Goal: Information Seeking & Learning: Find specific fact

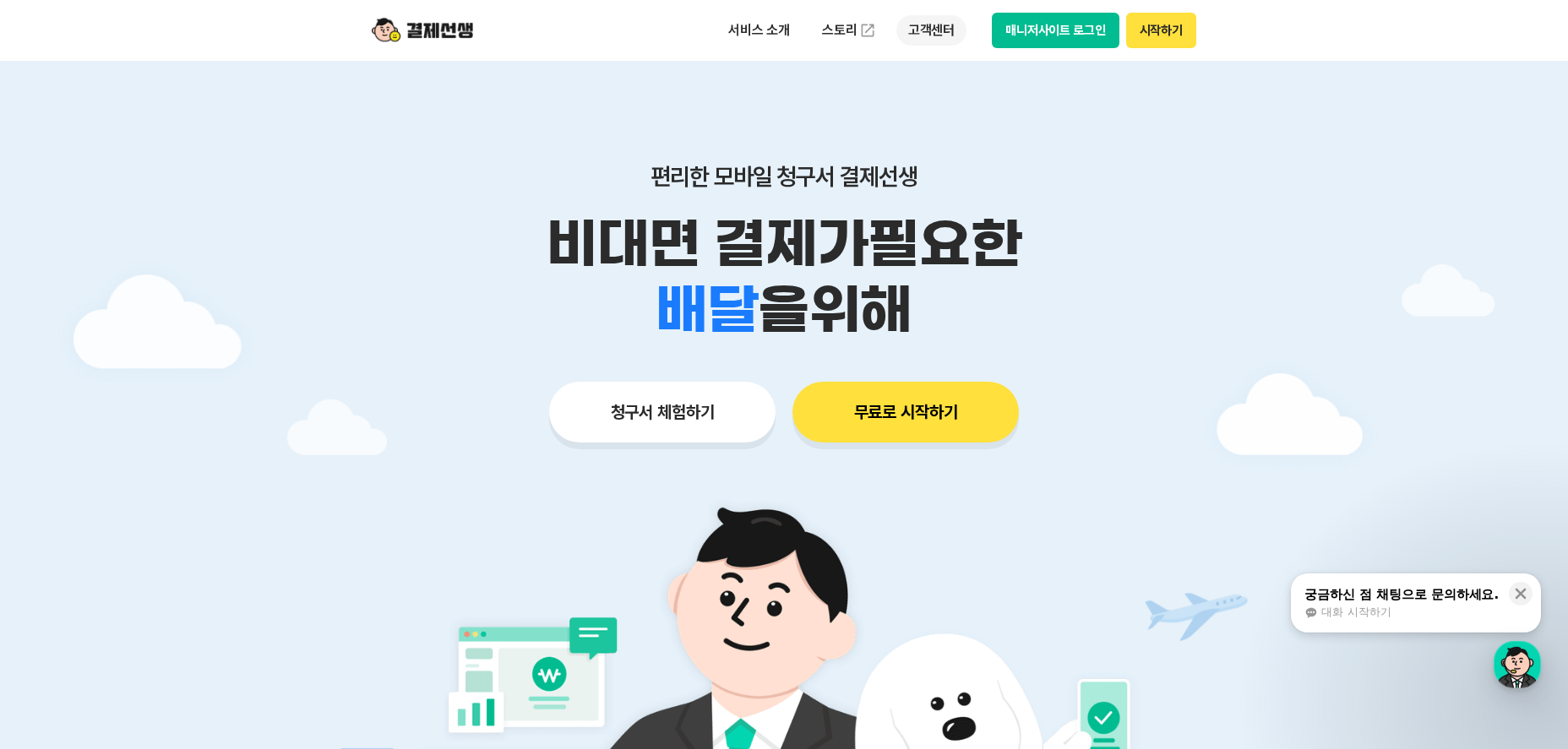
click at [947, 30] on p "고객센터" at bounding box center [931, 30] width 70 height 31
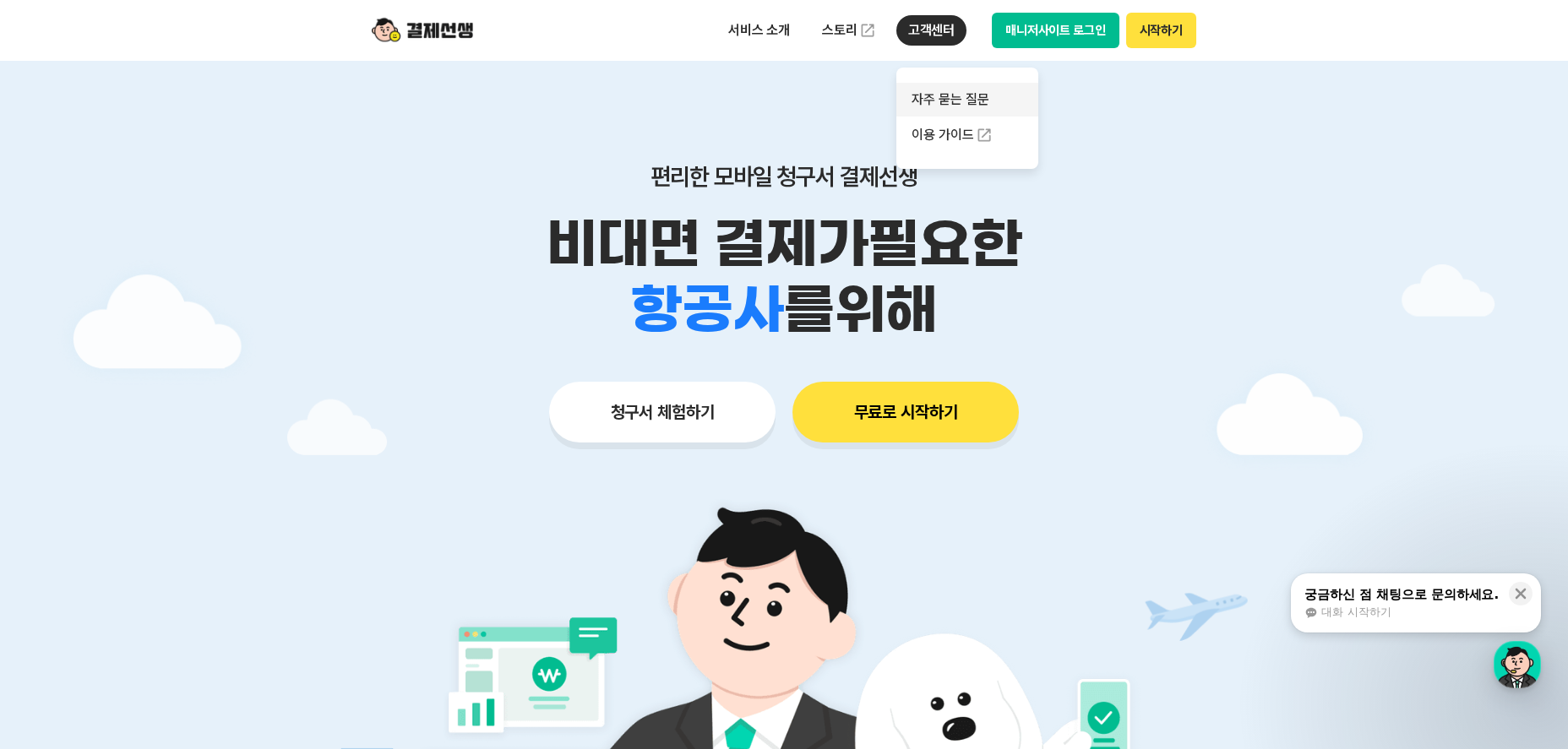
click at [951, 97] on link "자주 묻는 질문" at bounding box center [967, 99] width 142 height 33
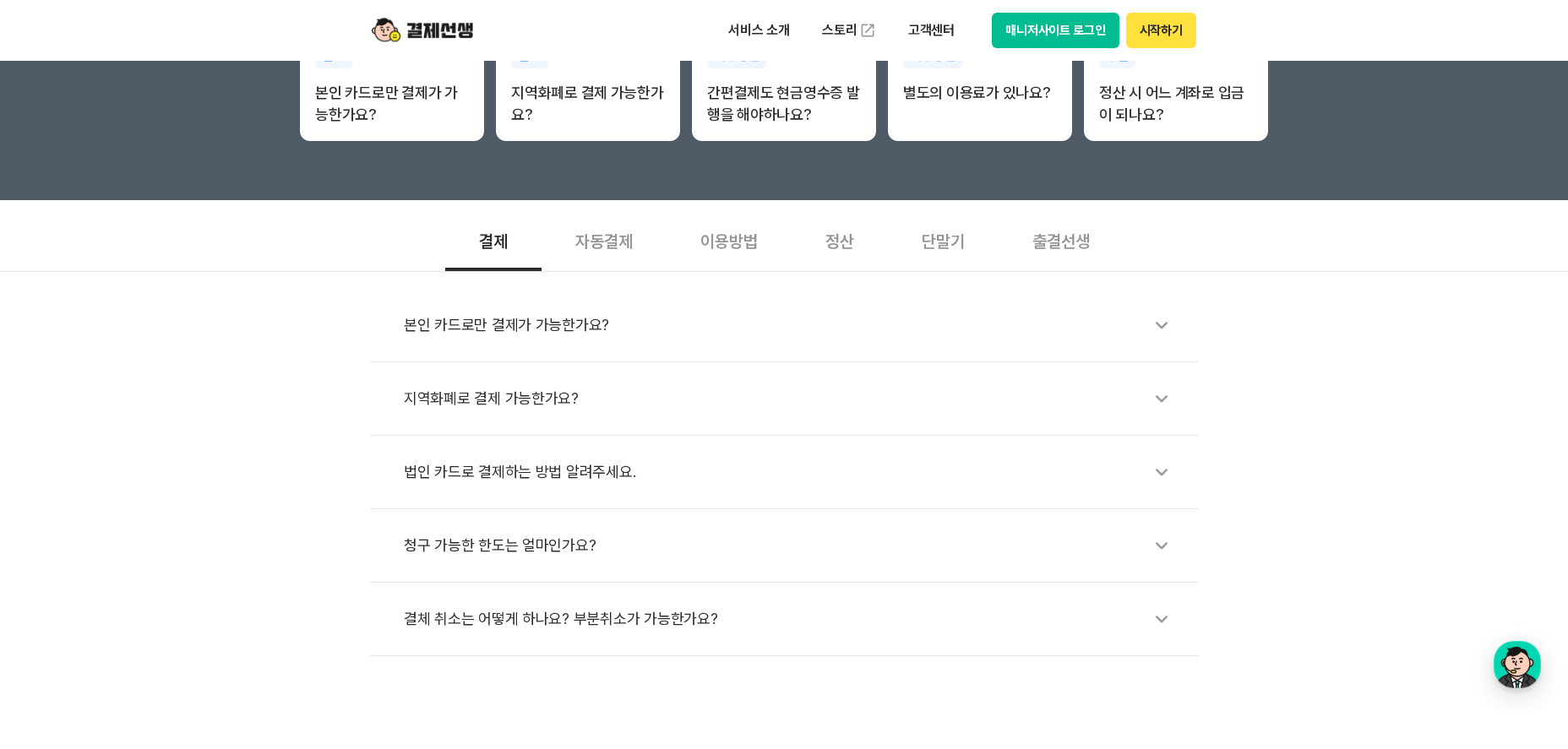
scroll to position [422, 0]
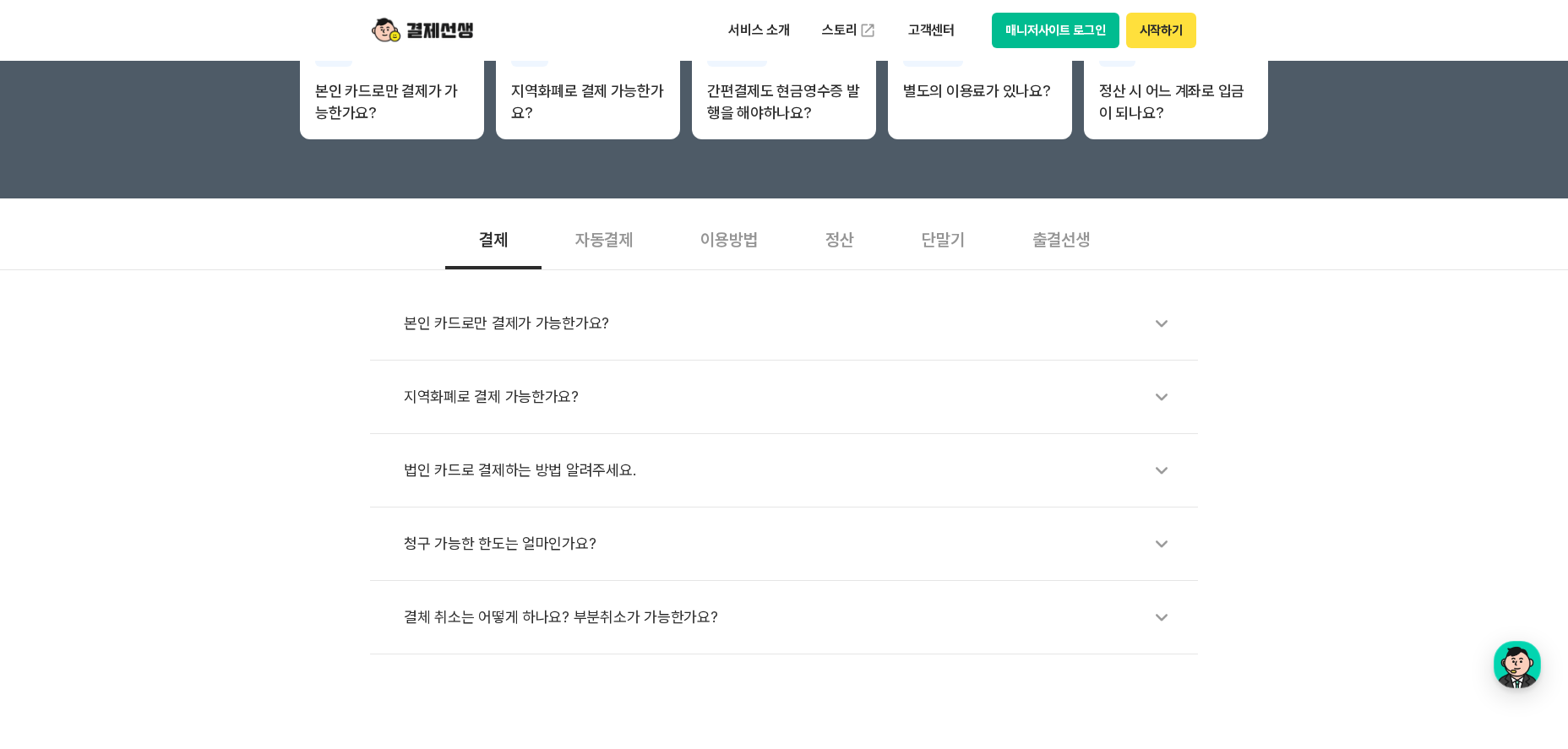
drag, startPoint x: 602, startPoint y: 246, endPoint x: 628, endPoint y: 241, distance: 26.5
click at [603, 246] on div "자동결제" at bounding box center [604, 238] width 125 height 62
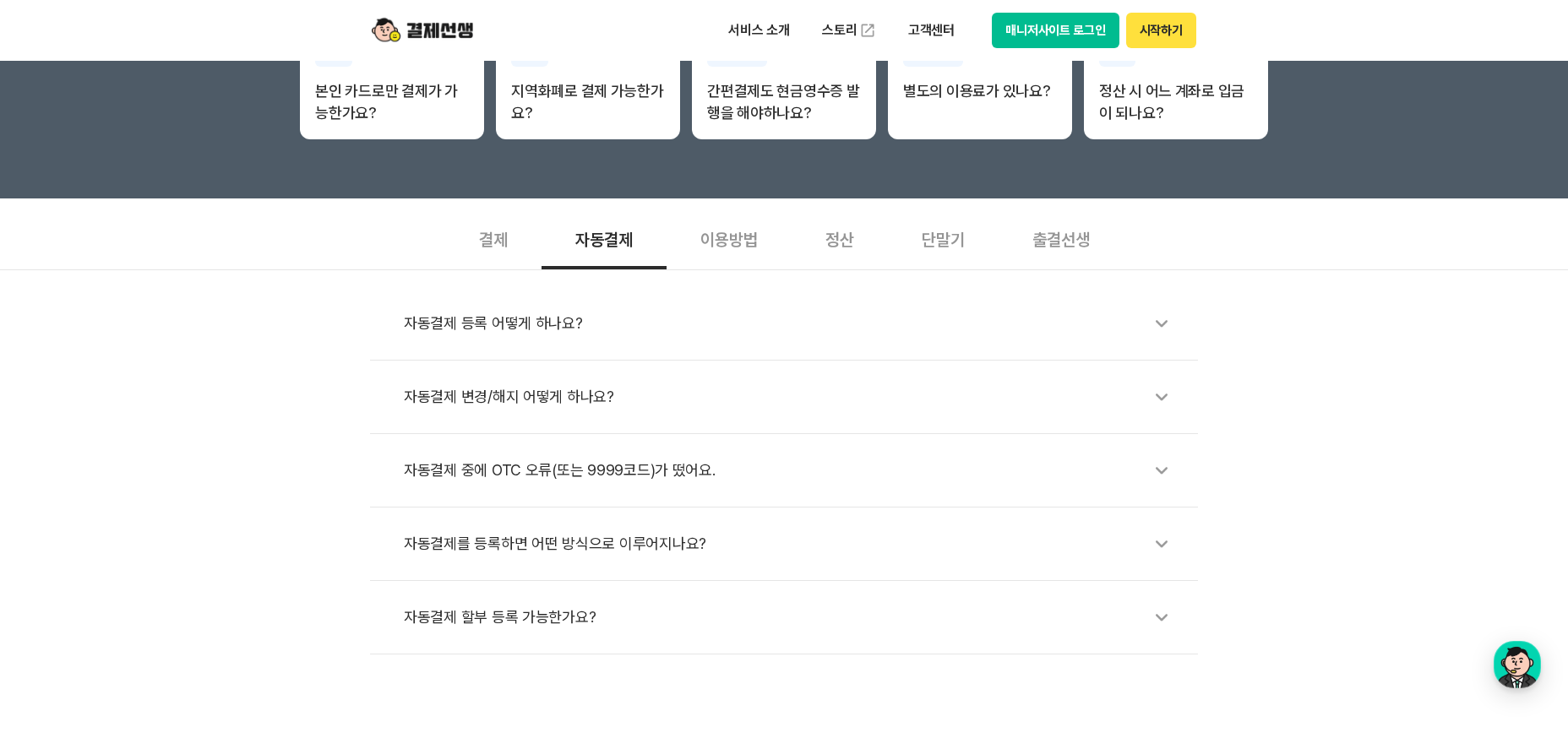
click at [723, 230] on div "이용방법" at bounding box center [729, 238] width 125 height 62
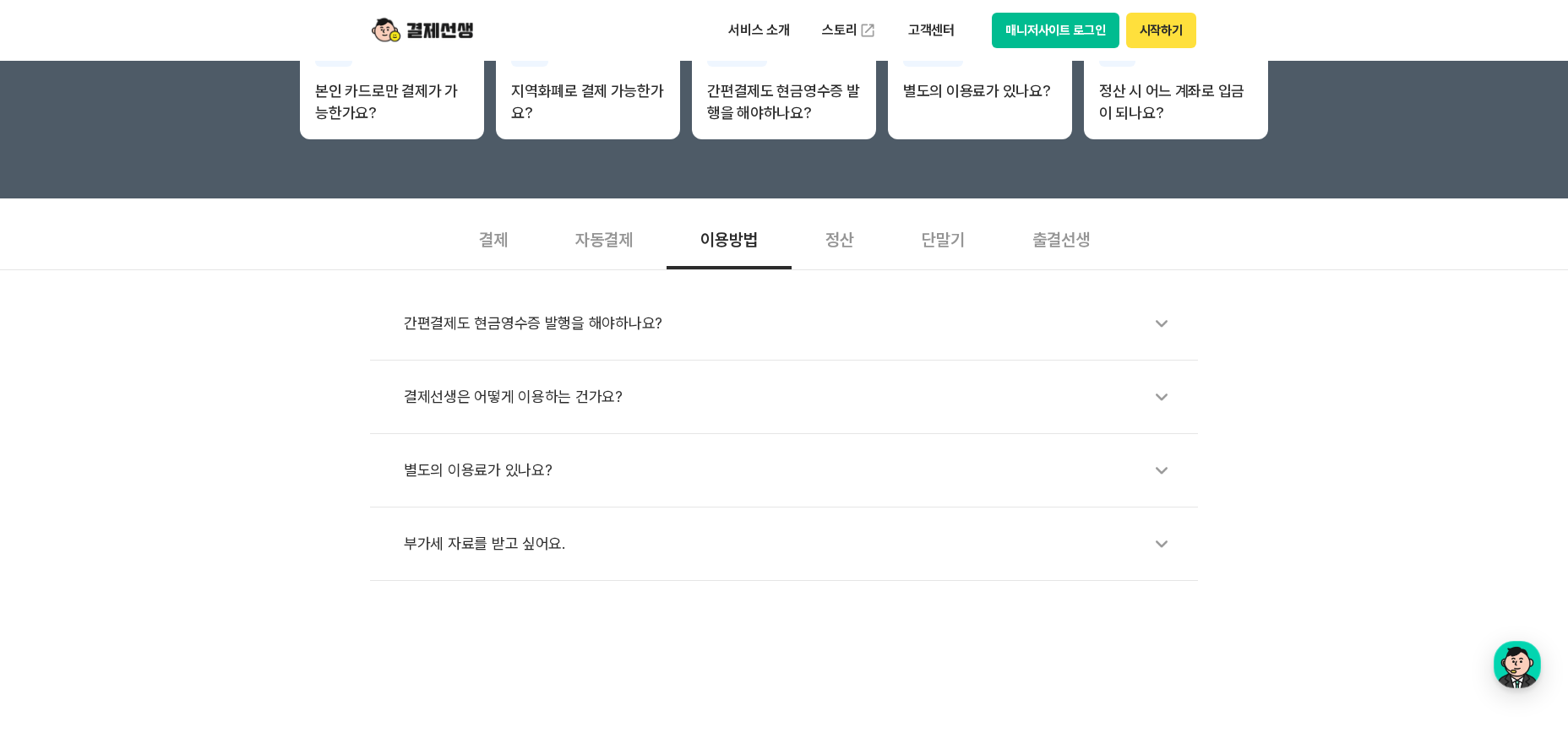
click at [858, 237] on div "정산" at bounding box center [839, 238] width 96 height 62
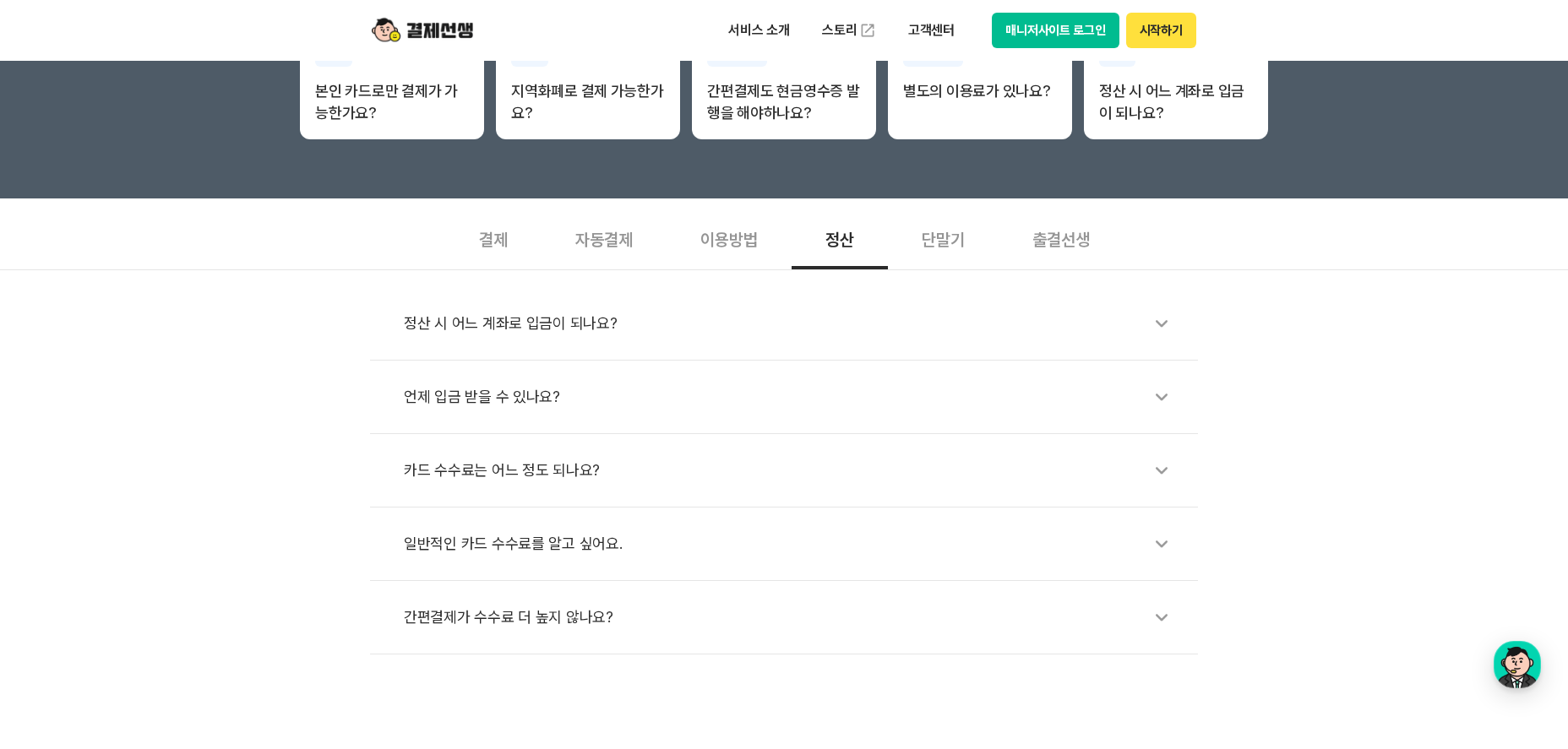
click at [940, 248] on div "단말기" at bounding box center [944, 238] width 111 height 62
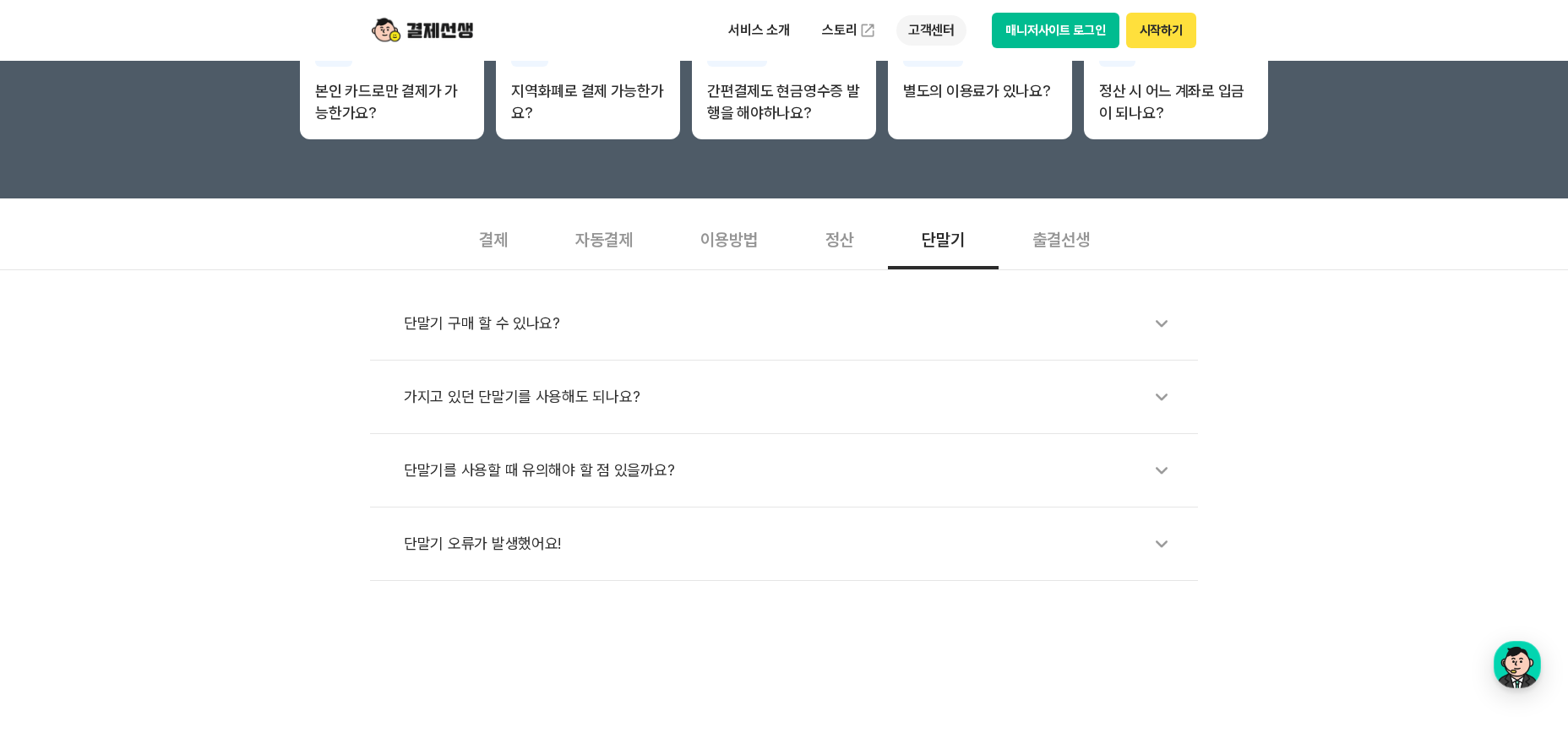
click at [959, 29] on p "고객센터" at bounding box center [931, 30] width 70 height 31
click at [945, 143] on link "이용 가이드" at bounding box center [967, 135] width 142 height 37
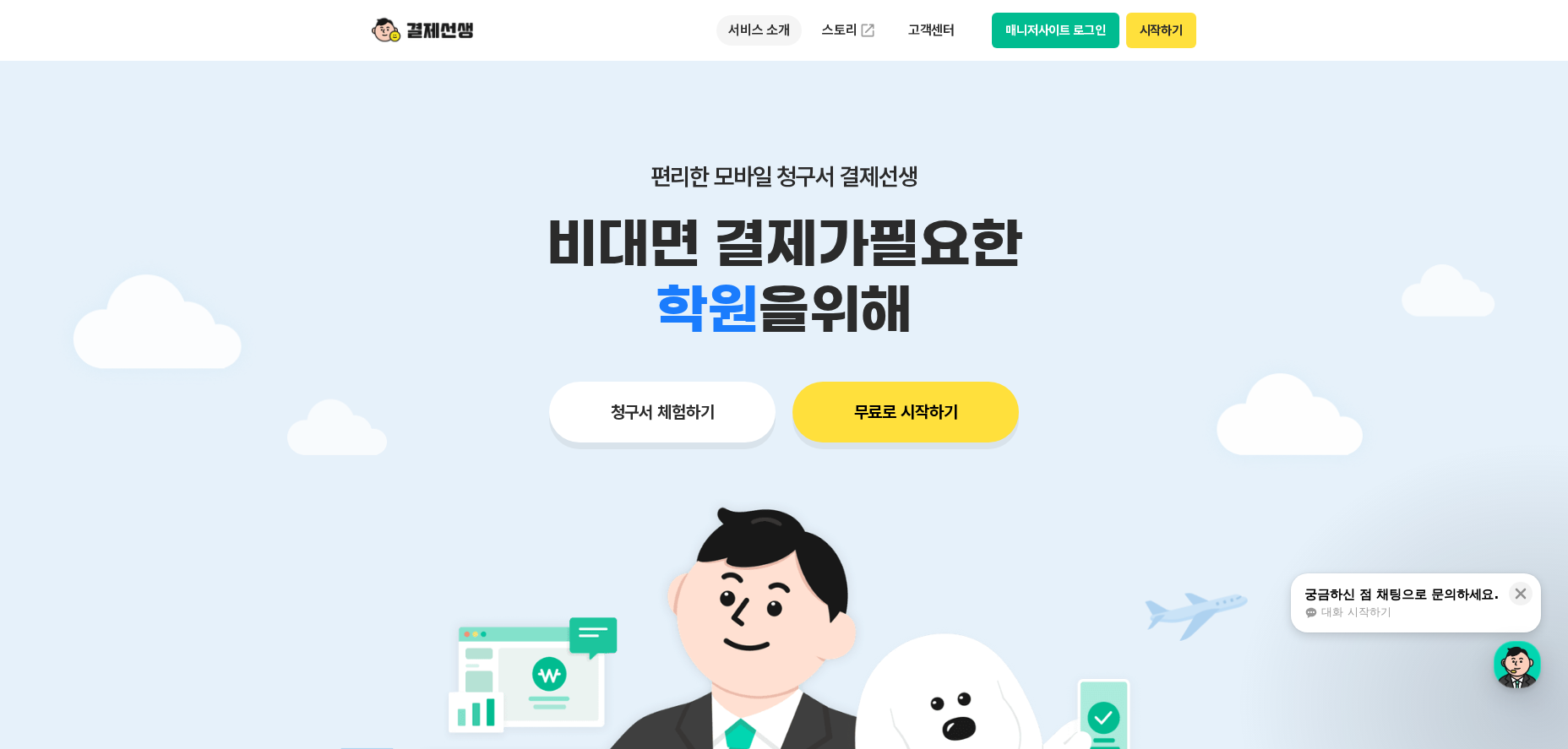
click at [755, 25] on p "서비스 소개" at bounding box center [759, 30] width 85 height 31
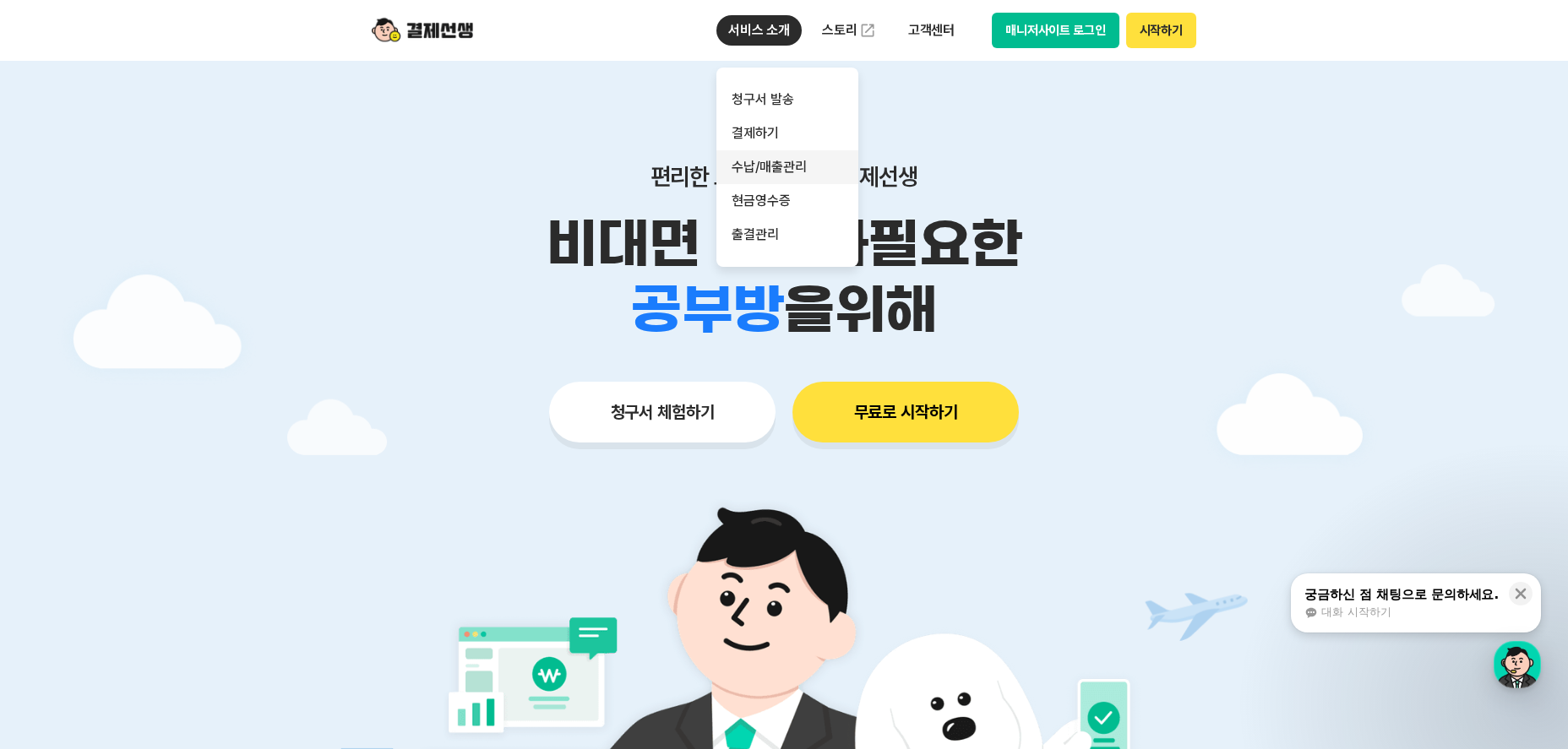
click at [775, 180] on link "수납/매출관리" at bounding box center [787, 167] width 142 height 33
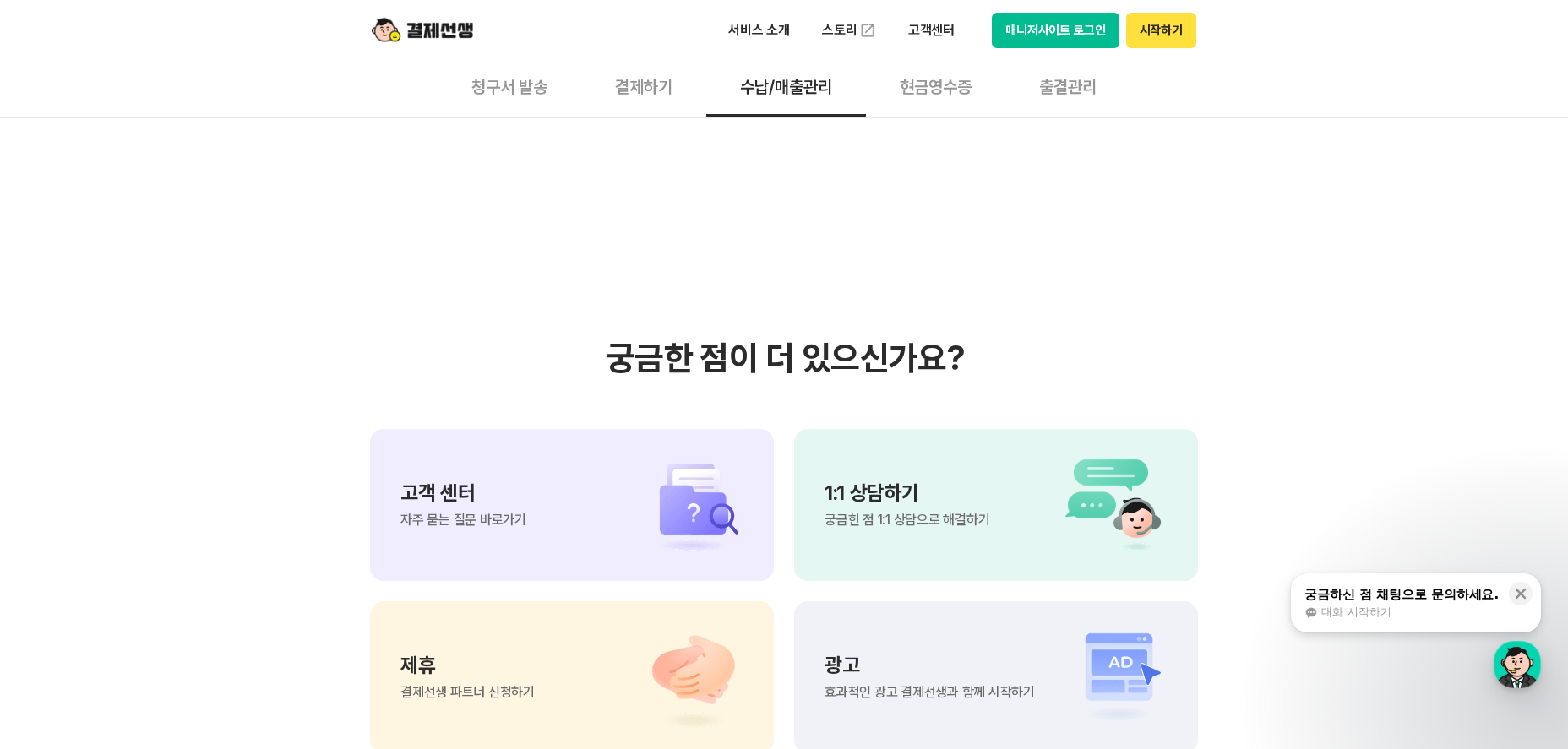
scroll to position [2112, 0]
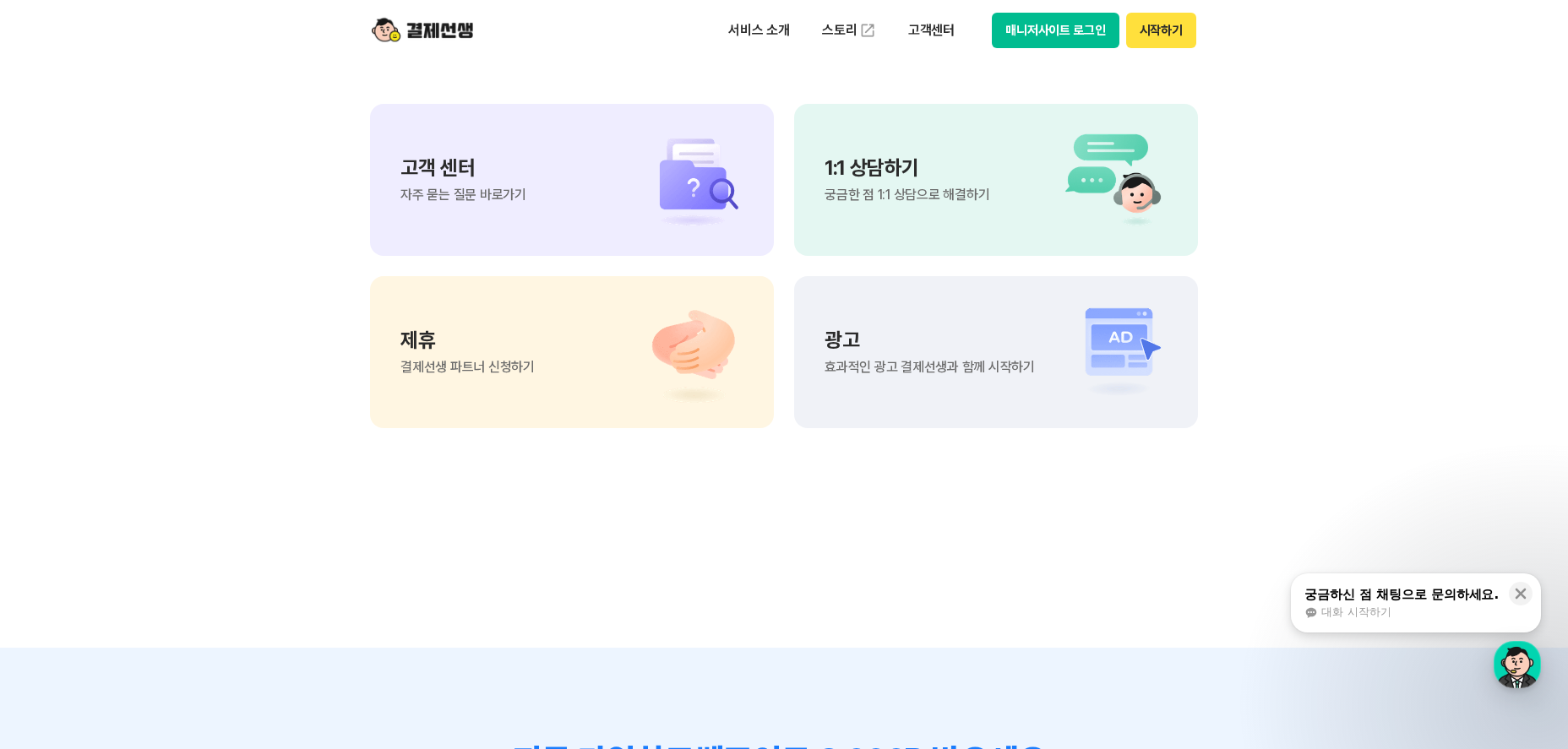
click at [728, 187] on img at bounding box center [684, 180] width 118 height 101
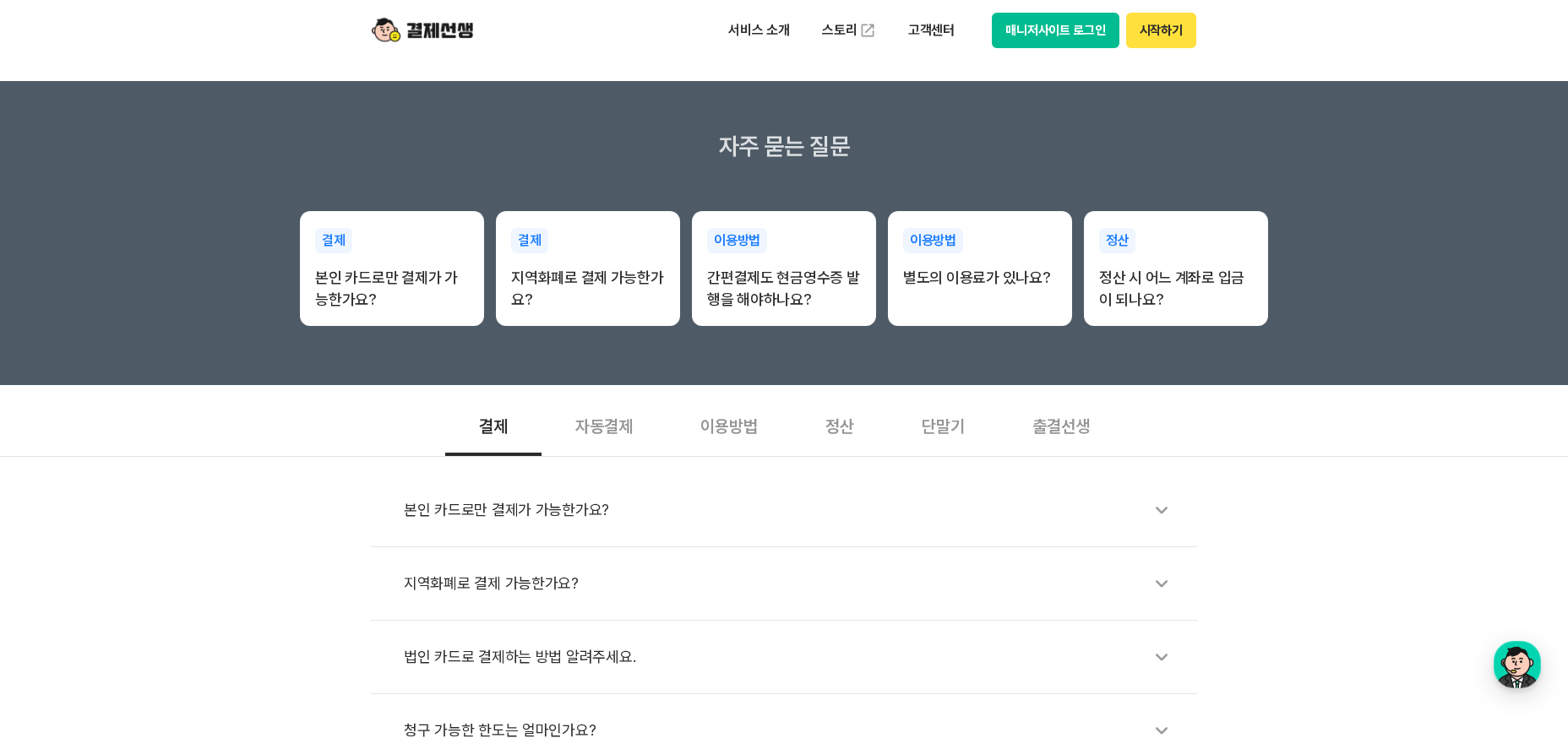
scroll to position [338, 0]
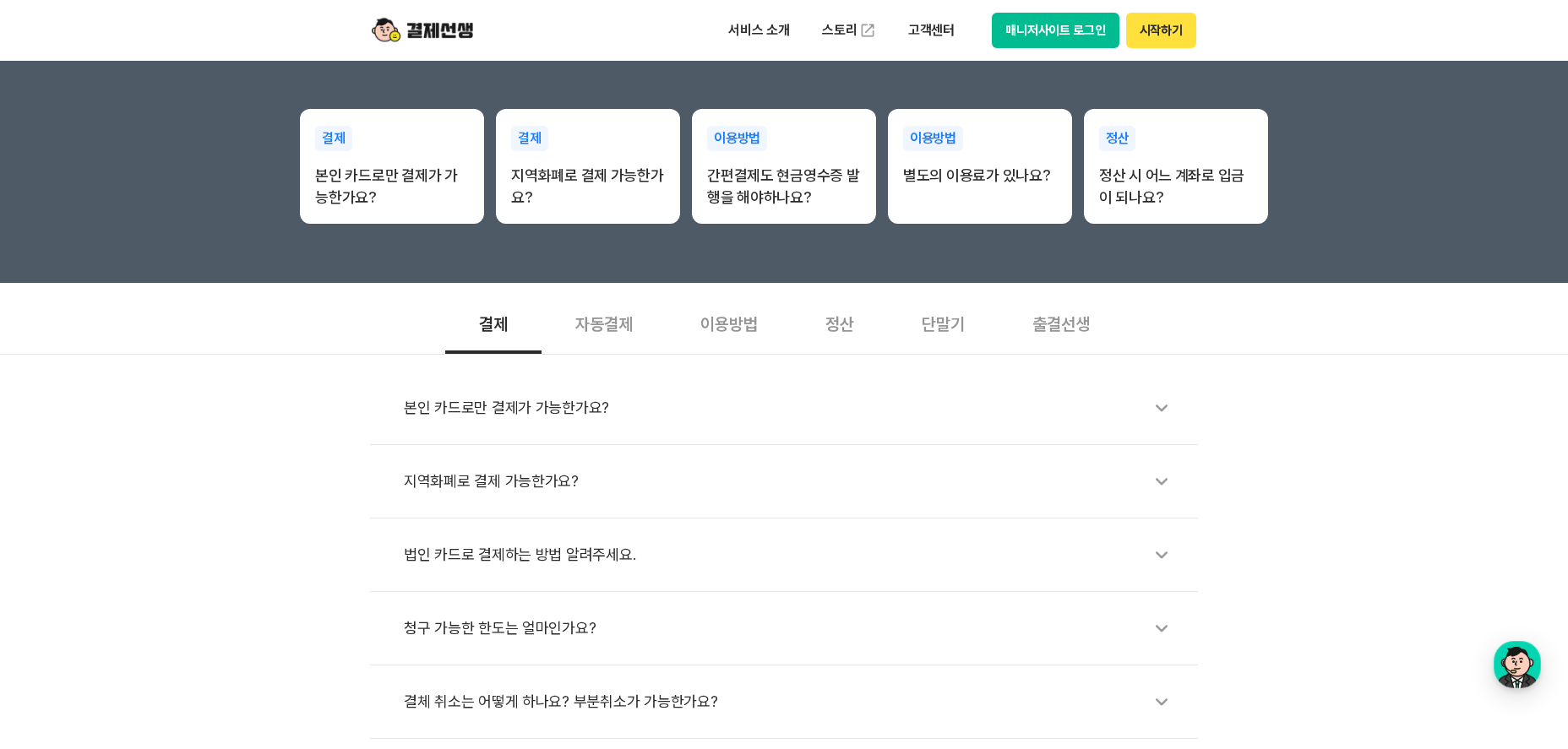
click at [867, 319] on div "정산" at bounding box center [839, 322] width 96 height 62
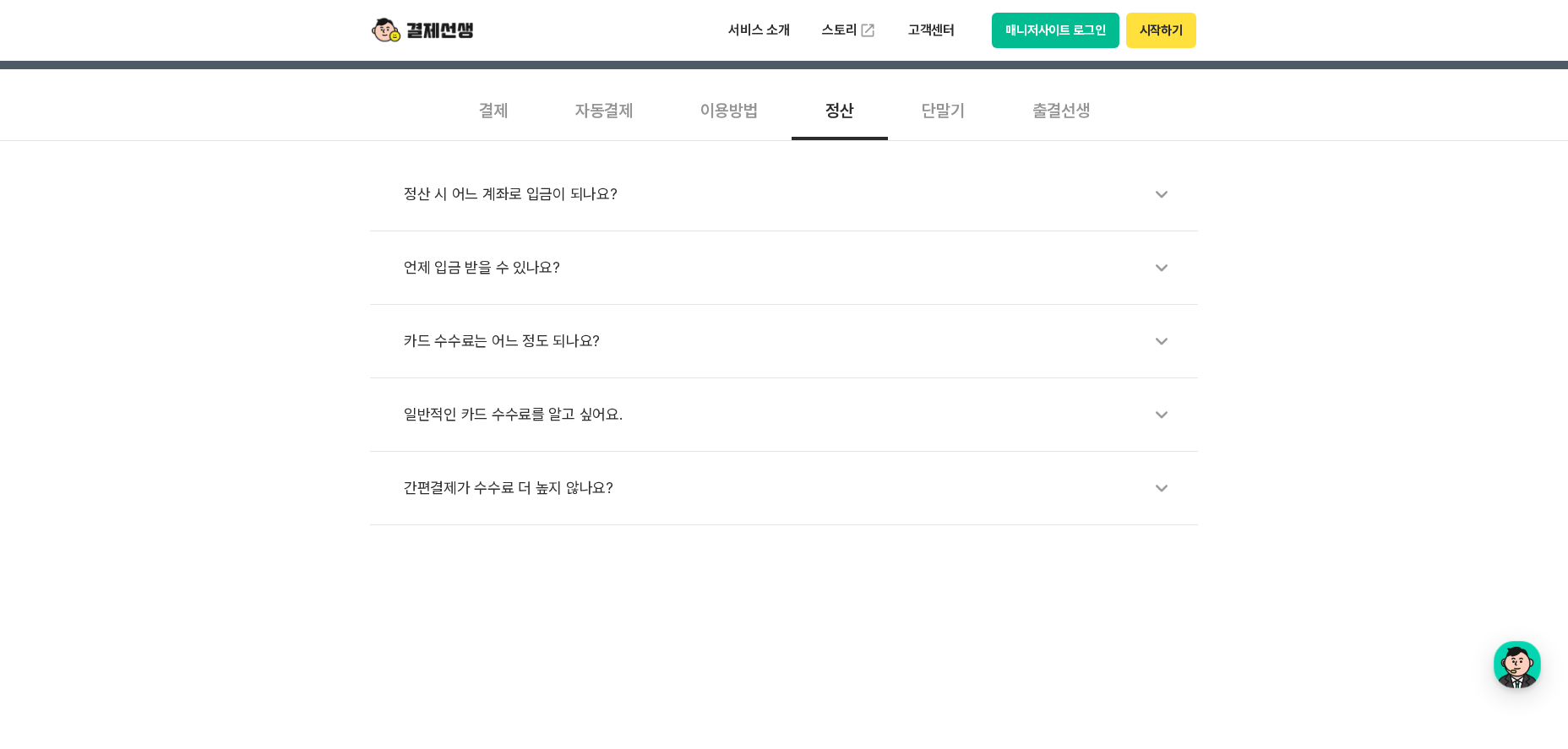
scroll to position [591, 0]
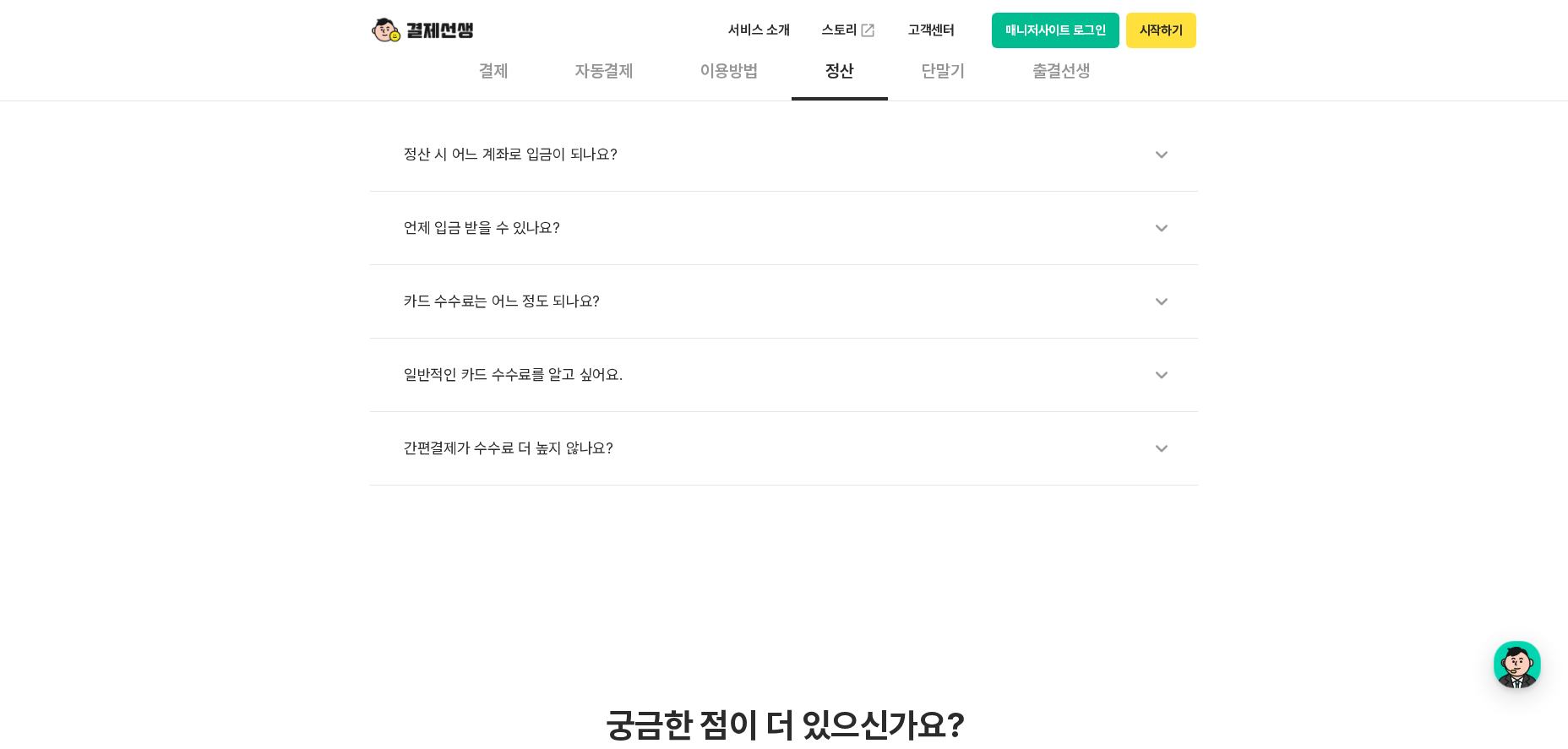
click at [746, 179] on li "정산 시 어느 계좌로 입금이 되나요?" at bounding box center [784, 155] width 828 height 74
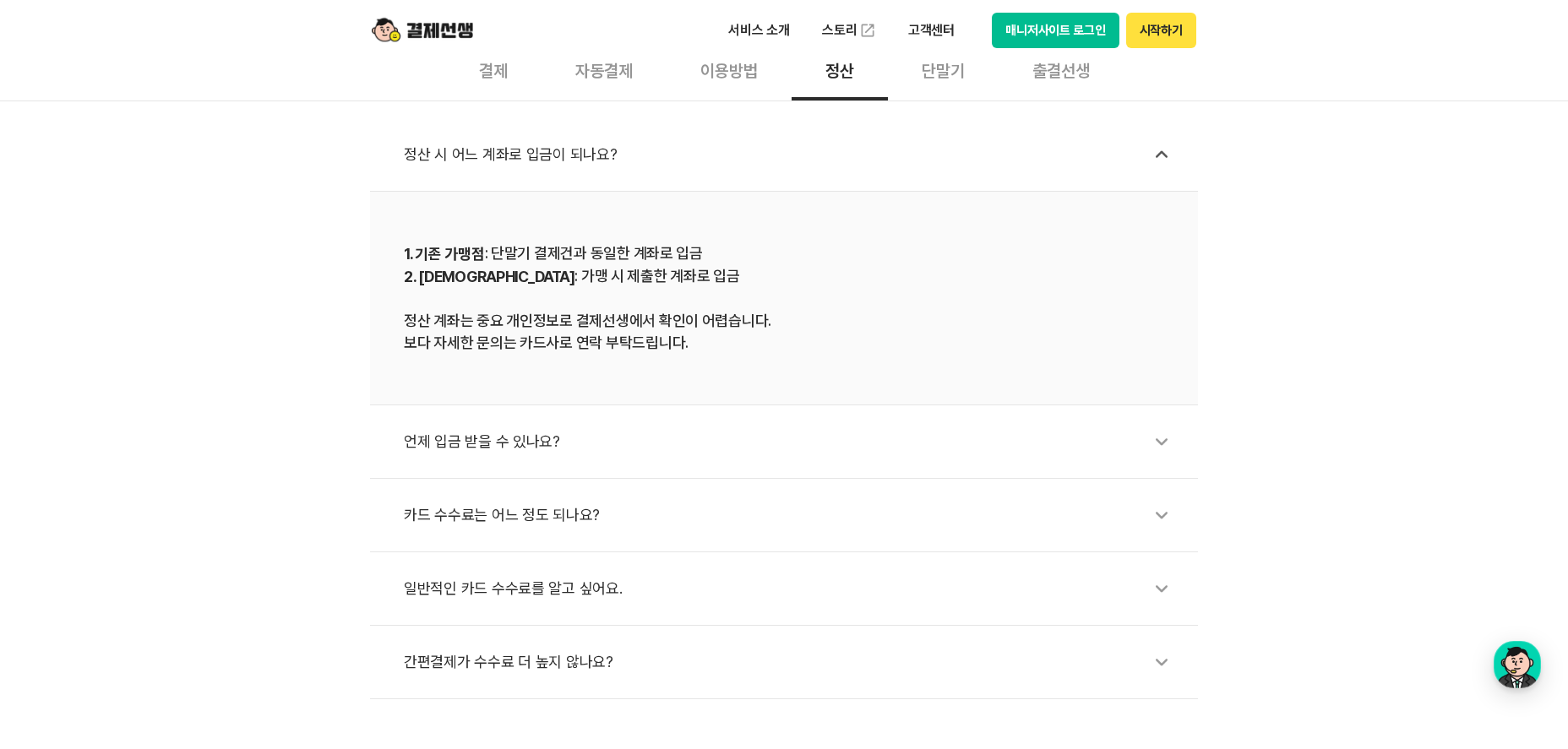
click at [592, 438] on div "언제 입금 받을 수 있나요?" at bounding box center [792, 442] width 777 height 39
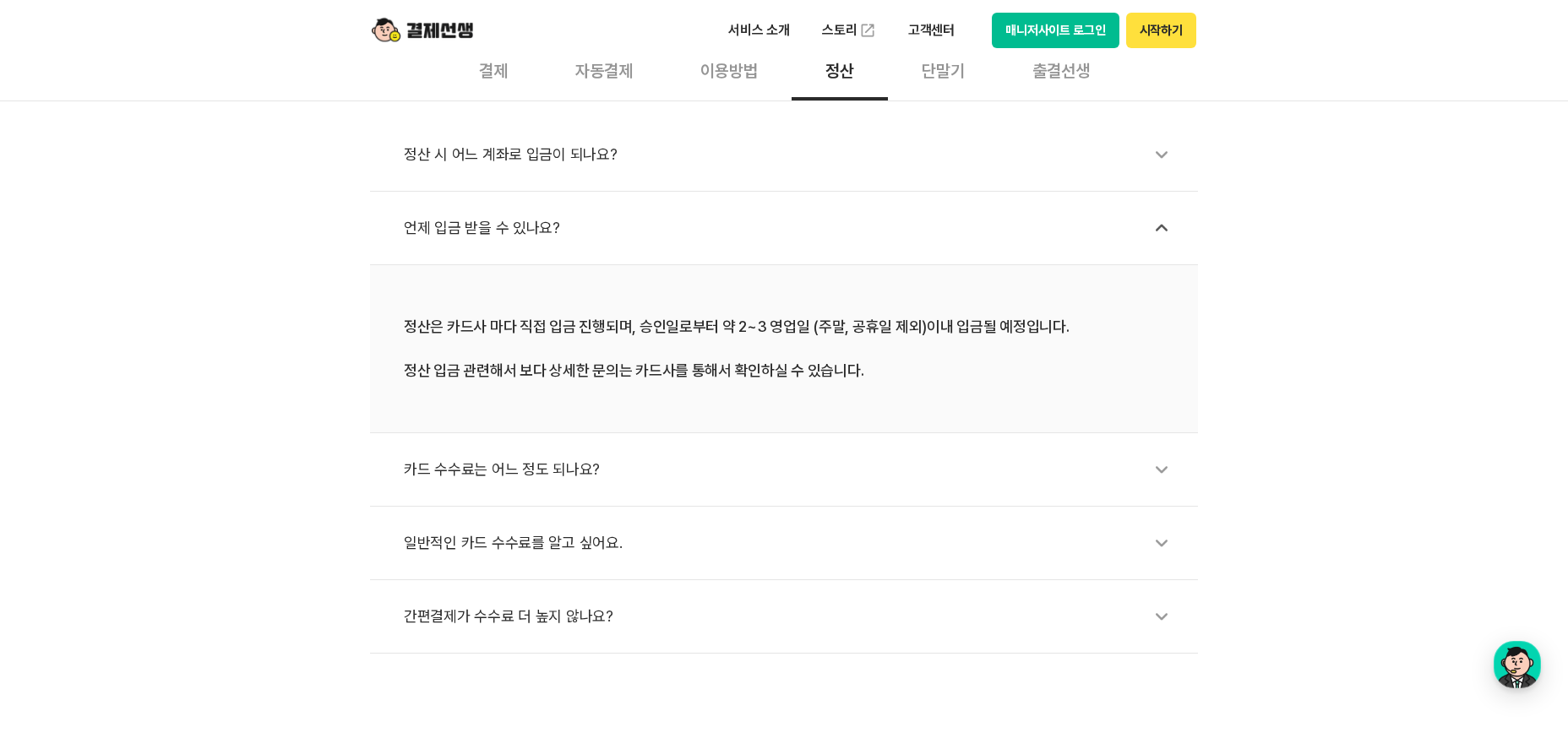
click at [586, 466] on div "카드 수수료는 어느 정도 되나요?" at bounding box center [792, 470] width 777 height 39
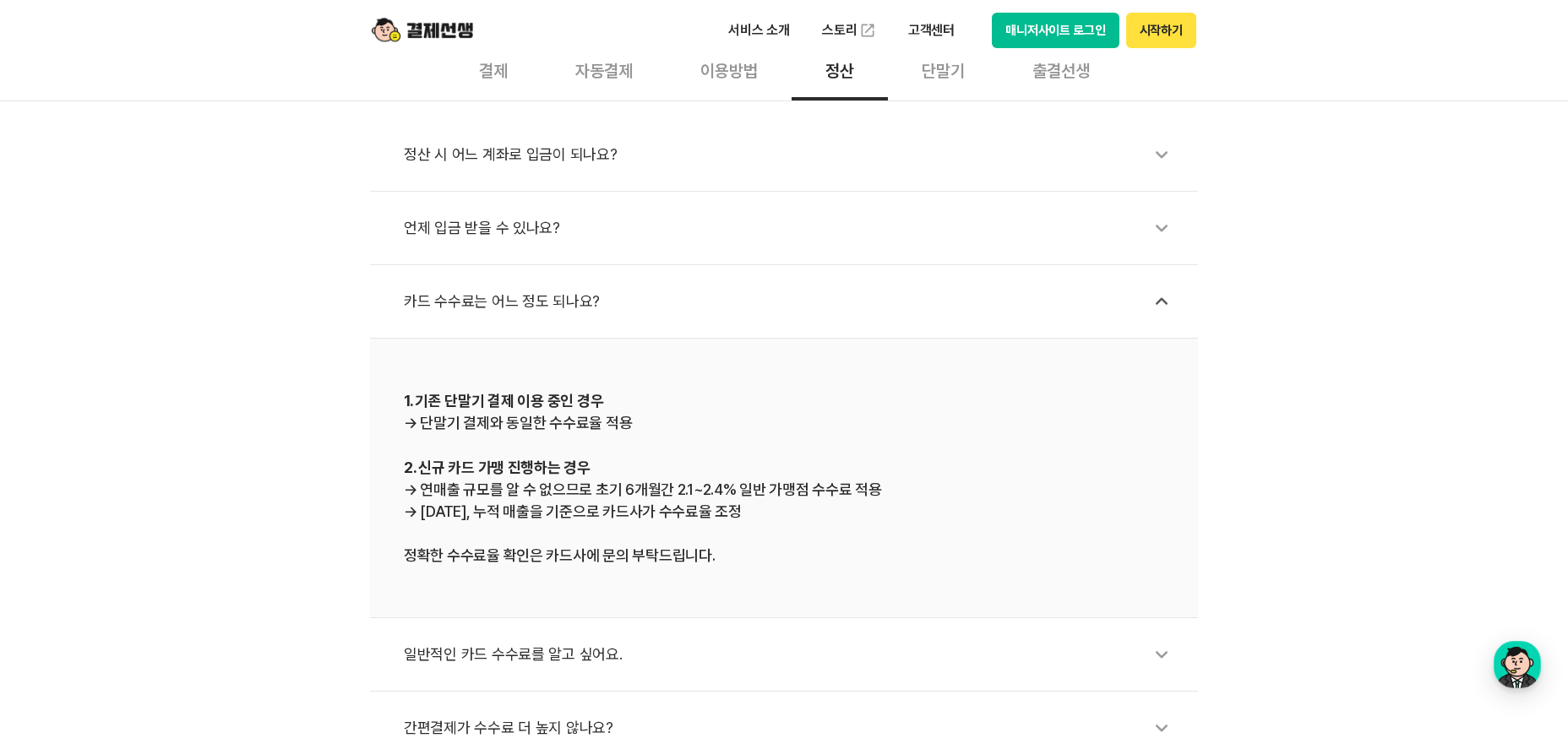
scroll to position [676, 0]
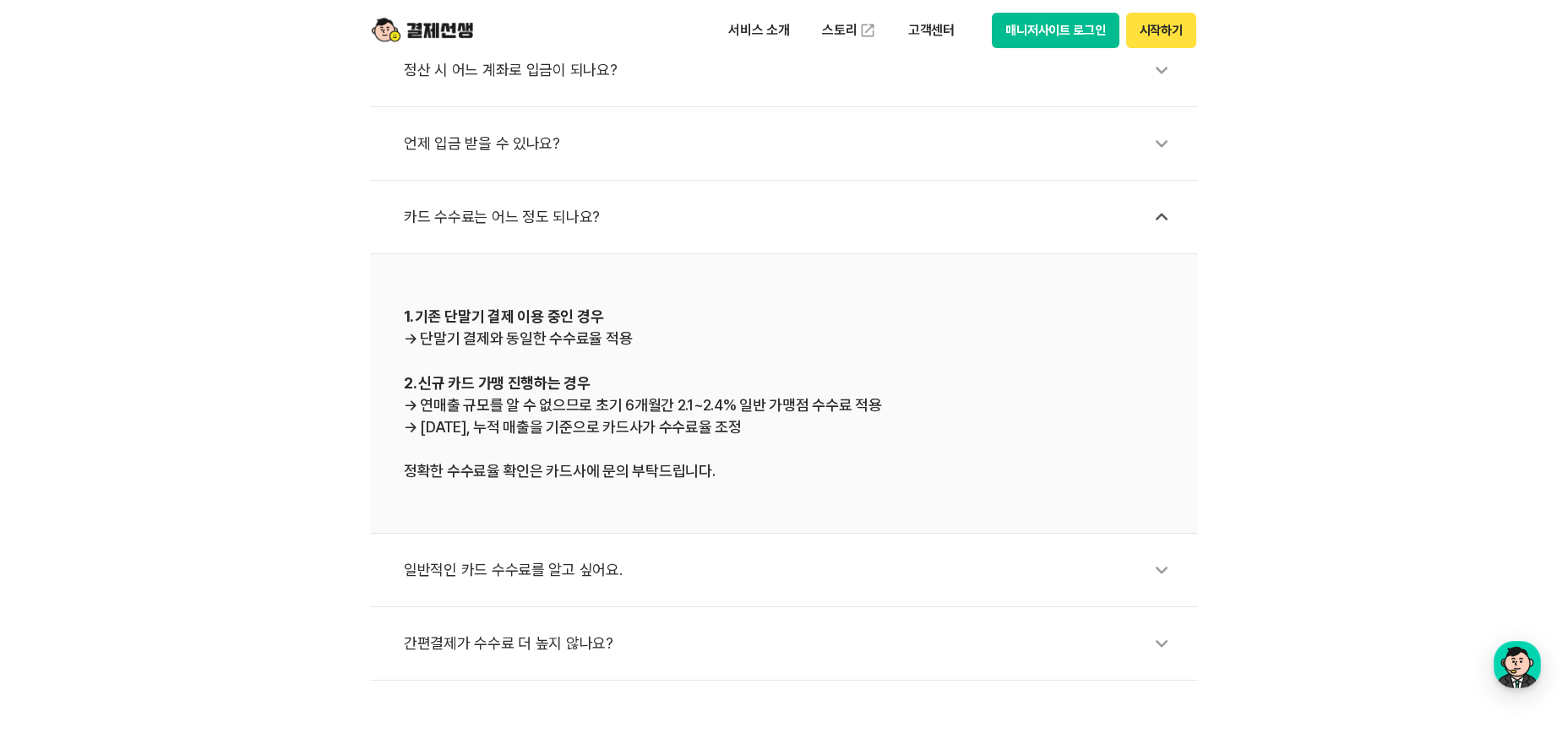
click at [582, 567] on div "일반적인 카드 수수료를 알고 싶어요." at bounding box center [792, 570] width 777 height 39
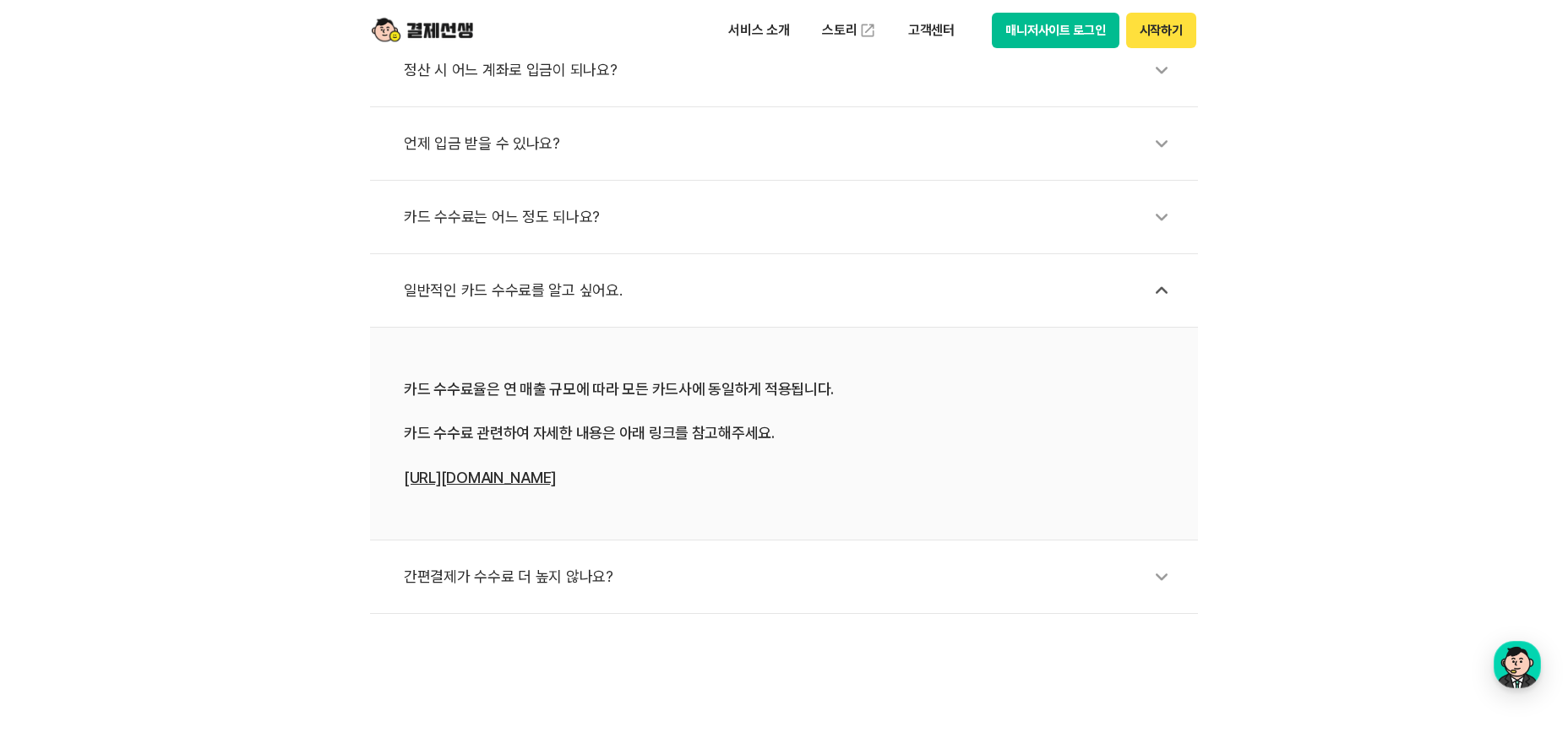
click at [492, 574] on div "간편결제가 수수료 더 높지 않나요?" at bounding box center [792, 577] width 777 height 39
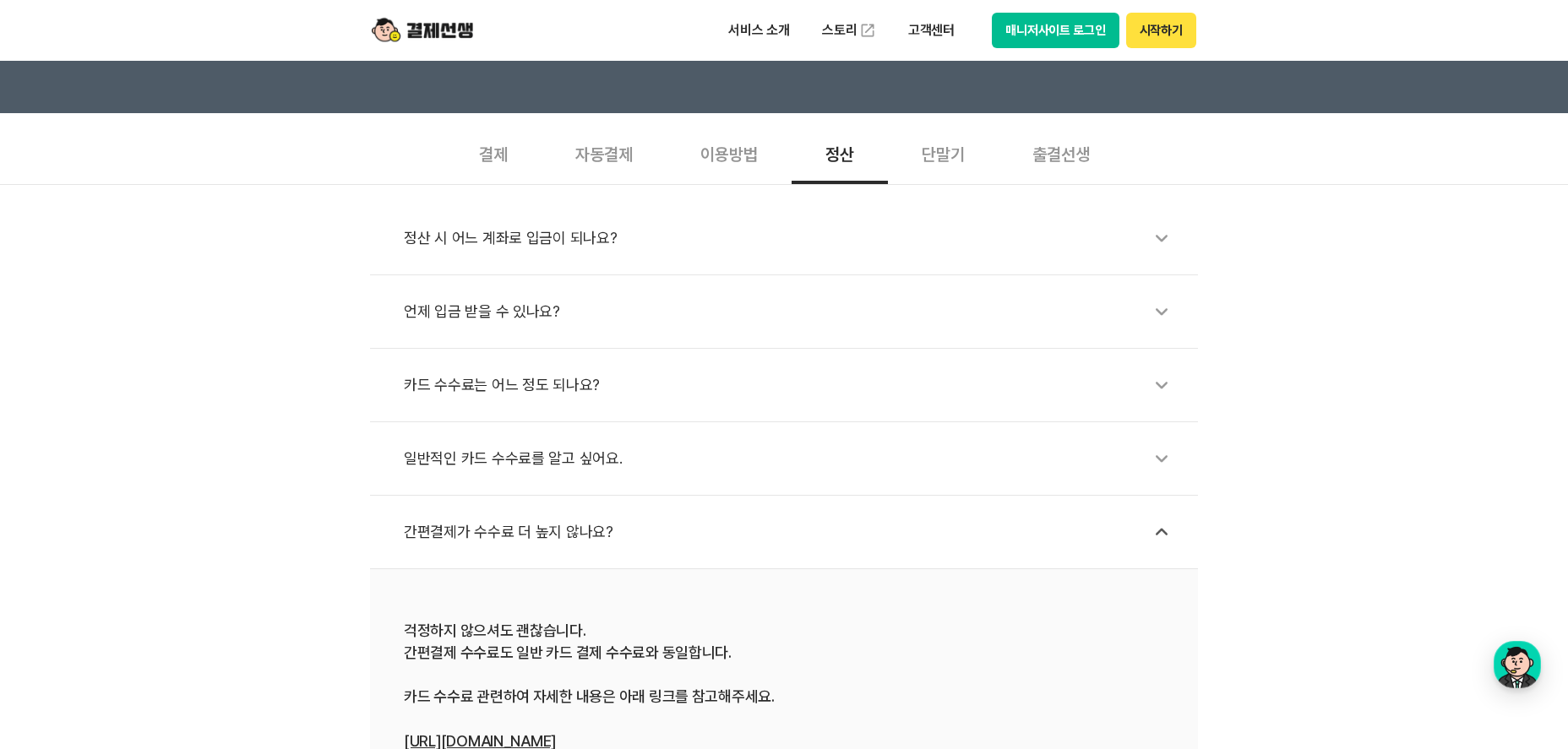
scroll to position [507, 0]
click at [524, 368] on div "카드 수수료는 어느 정도 되나요?" at bounding box center [792, 386] width 777 height 39
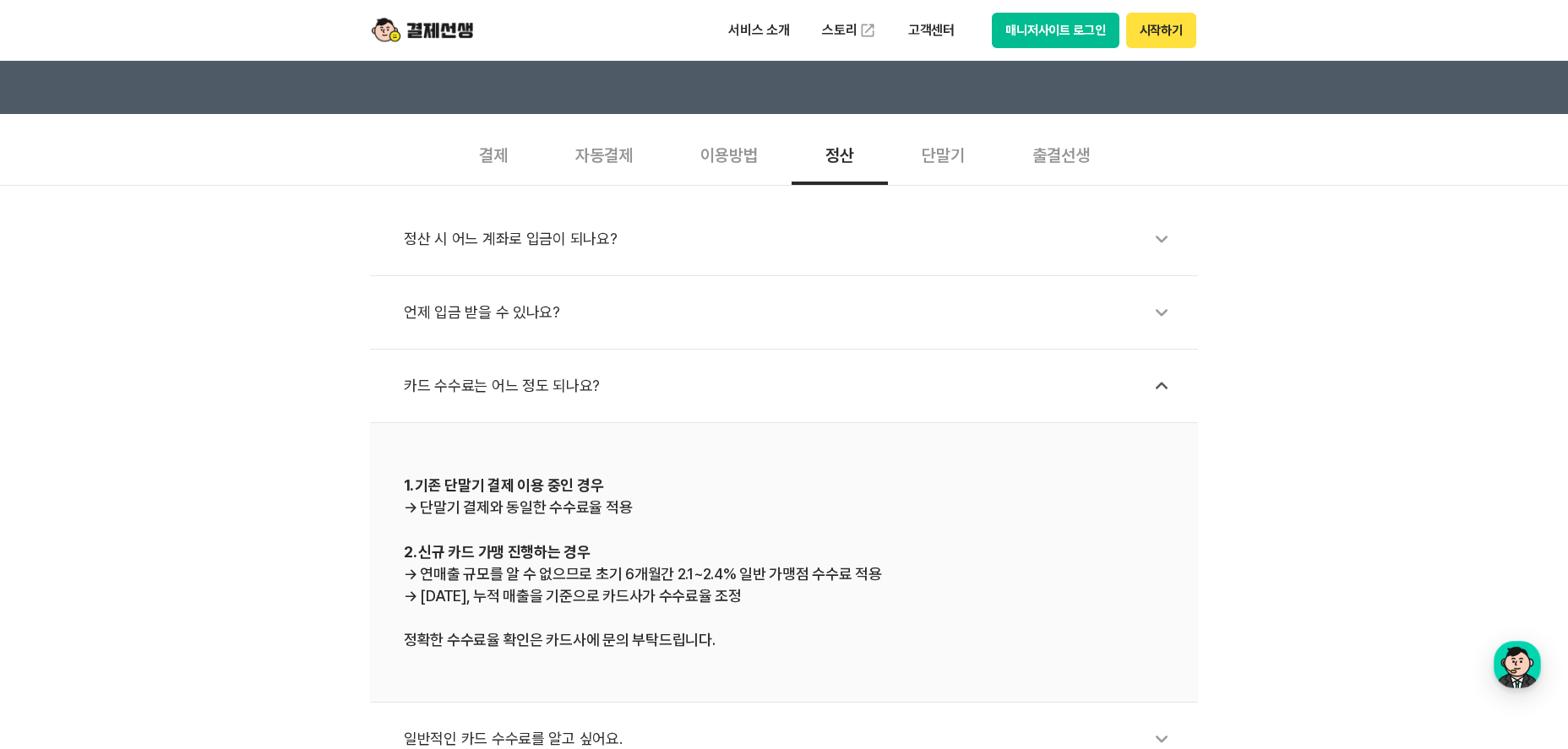
click at [538, 319] on div "언제 입금 받을 수 있나요?" at bounding box center [792, 312] width 777 height 39
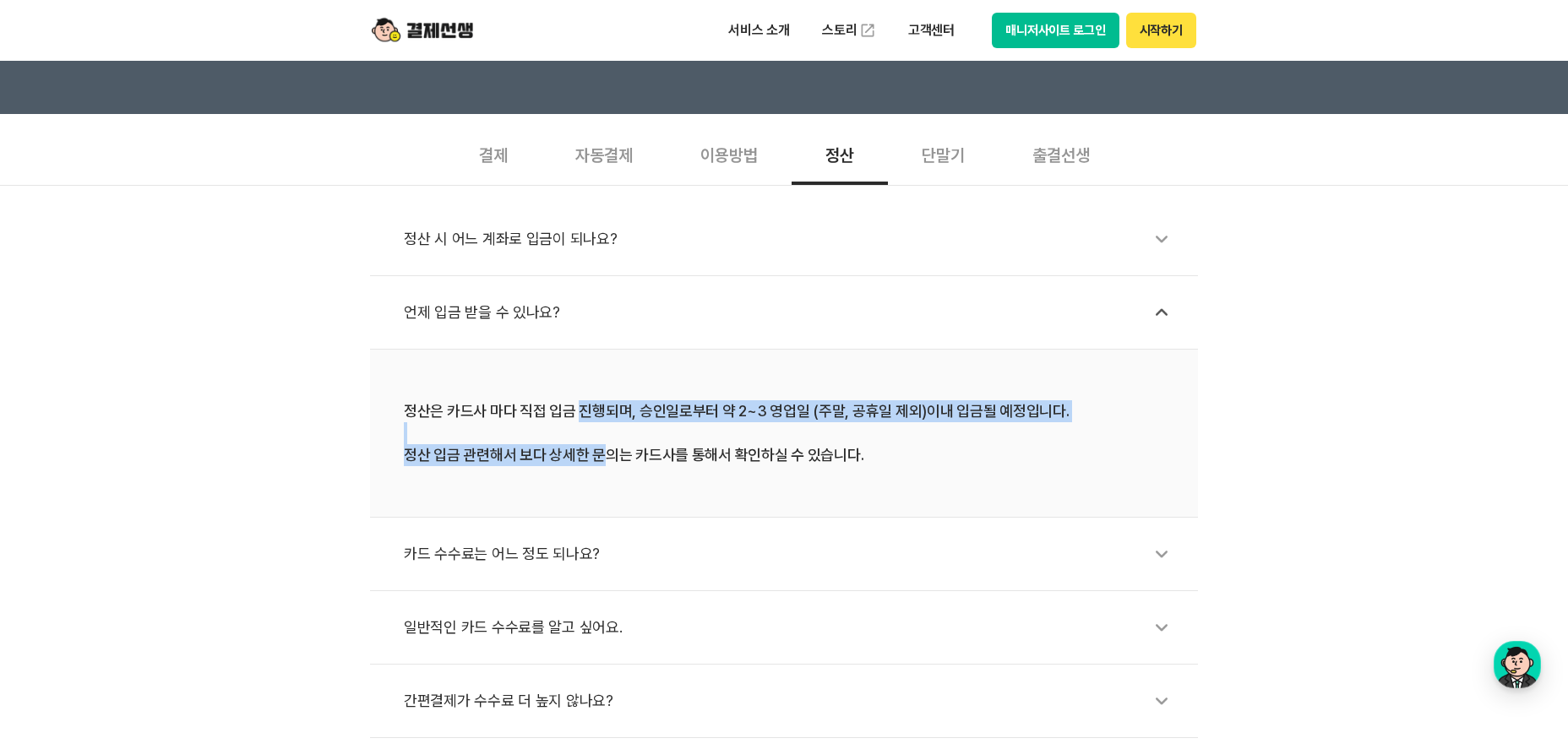
drag, startPoint x: 581, startPoint y: 414, endPoint x: 609, endPoint y: 465, distance: 58.2
click at [601, 462] on div "정산은 카드사 마다 직접 입금 진행되며, 승인일로부터 약 2~3 영업일 (주말, 공휴일 제외)이내 입금될 예정입니다. 정산 입금 관련해서 보다…" at bounding box center [784, 433] width 761 height 66
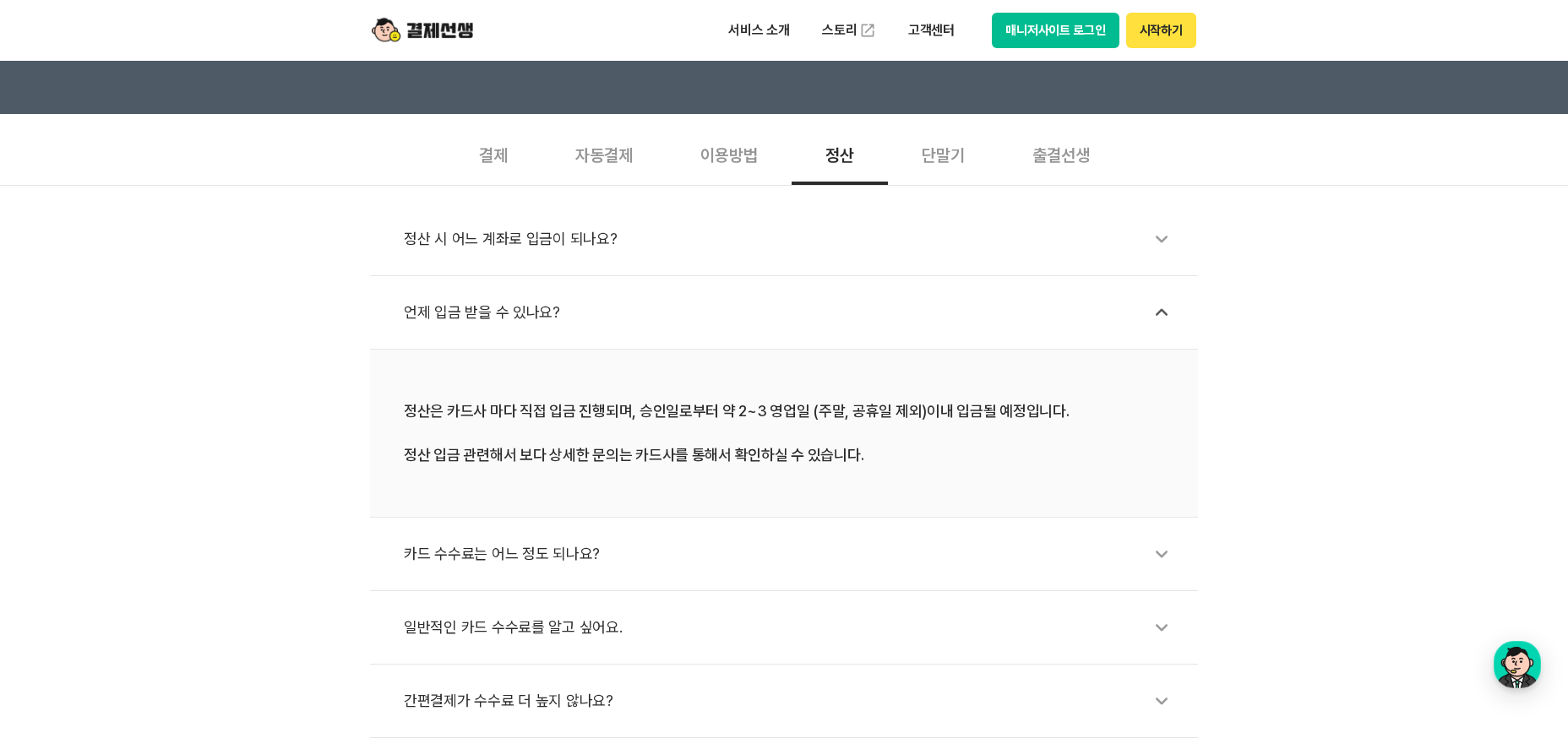
click at [674, 468] on li "정산은 카드사 마다 직접 입금 진행되며, 승인일로부터 약 2~3 영업일 (주말, 공휴일 제외)이내 입금될 예정입니다. 정산 입금 관련해서 보다…" at bounding box center [784, 433] width 828 height 168
click at [563, 242] on div "정산 시 어느 계좌로 입금이 되나요?" at bounding box center [792, 239] width 777 height 39
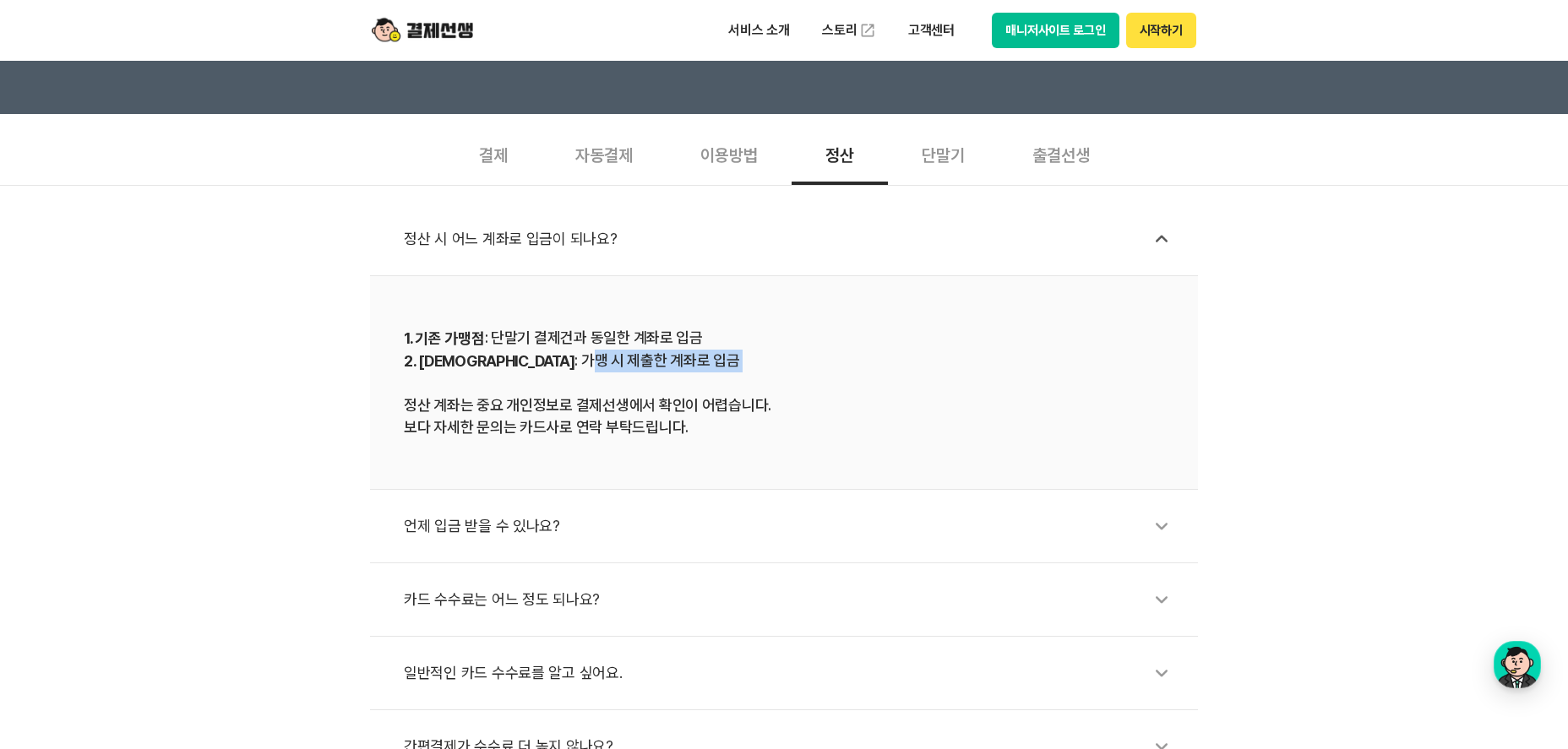
drag, startPoint x: 660, startPoint y: 374, endPoint x: 503, endPoint y: 371, distance: 157.0
click at [504, 364] on div "1. 기존 가맹점 : 단말기 결제건과 동일한 계좌로 입금 2. 신규 가맹점 : 가맹 시 제출한 계좌로 입금 정산 계좌는 중요 개인정보로 결제선…" at bounding box center [784, 382] width 761 height 112
click at [489, 423] on div "1. 기존 가맹점 : 단말기 결제건과 동일한 계좌로 입금 2. 신규 가맹점 : 가맹 시 제출한 계좌로 입금 정산 계좌는 중요 개인정보로 결제선…" at bounding box center [784, 382] width 761 height 112
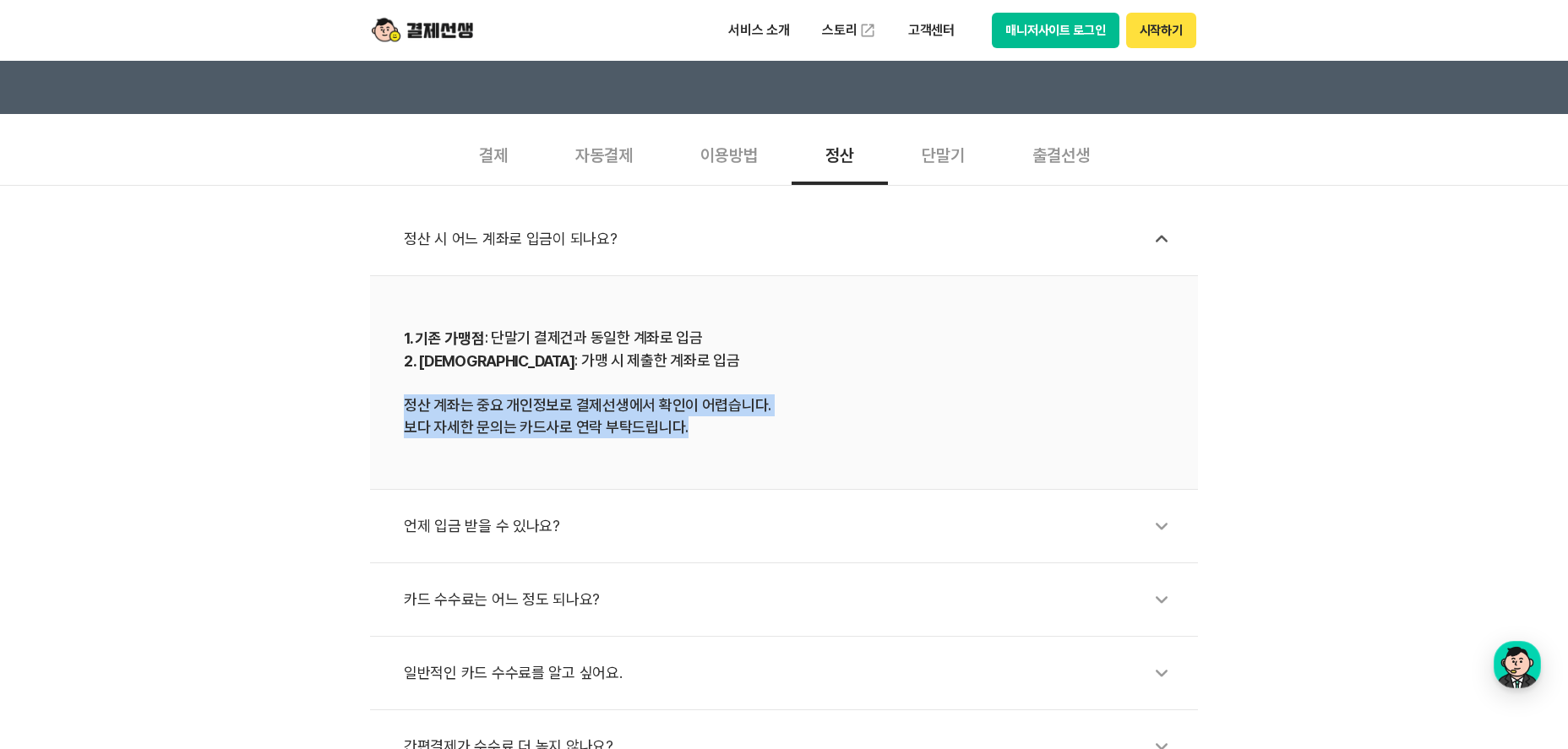
drag, startPoint x: 405, startPoint y: 401, endPoint x: 763, endPoint y: 431, distance: 359.3
click at [763, 431] on div "1. 기존 가맹점 : 단말기 결제건과 동일한 계좌로 입금 2. 신규 가맹점 : 가맹 시 제출한 계좌로 입금 정산 계좌는 중요 개인정보로 결제선…" at bounding box center [784, 382] width 761 height 112
click at [559, 448] on li "1. 기존 가맹점 : 단말기 결제건과 동일한 계좌로 입금 2. 신규 가맹점 : 가맹 시 제출한 계좌로 입금 정산 계좌는 중요 개인정보로 결제선…" at bounding box center [784, 383] width 828 height 214
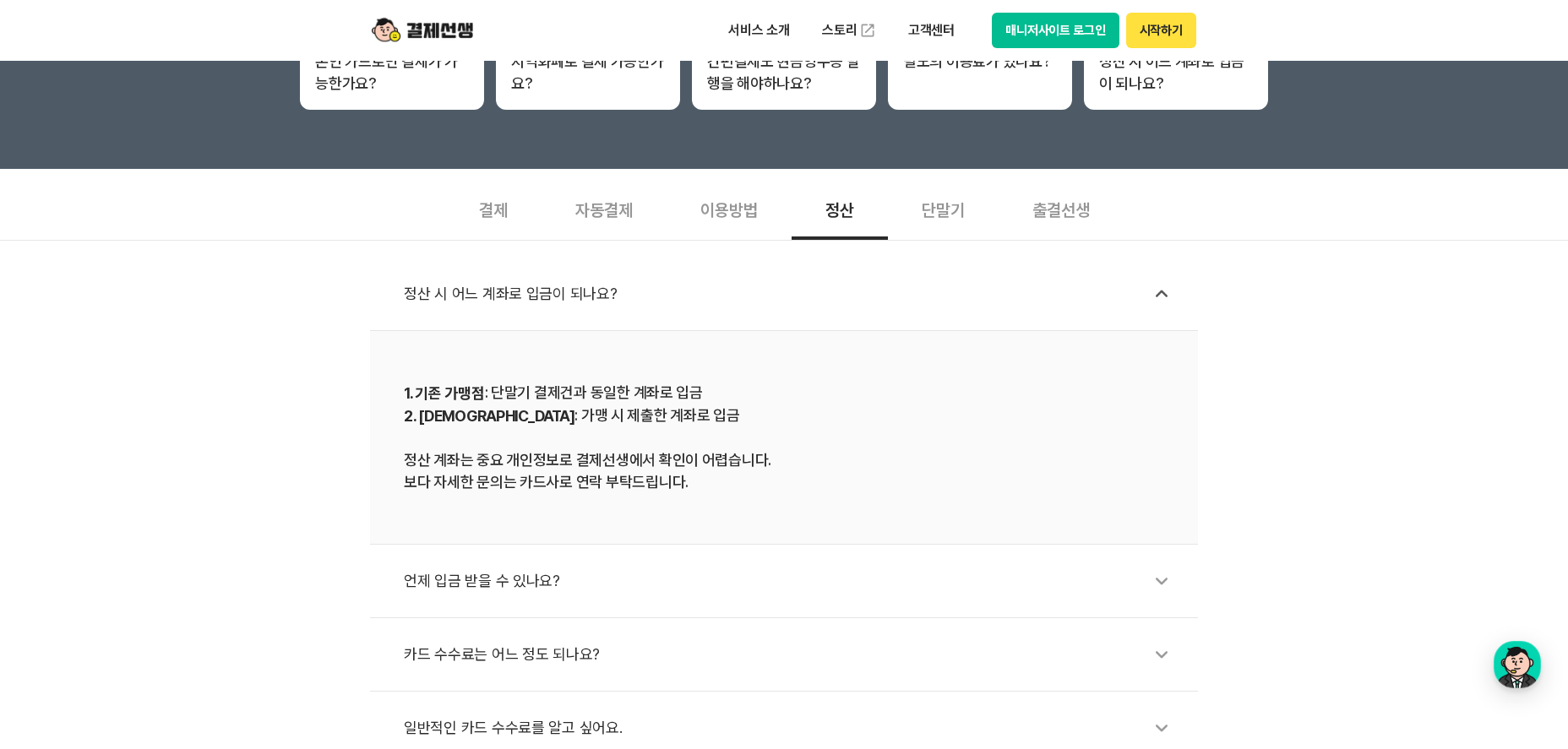
scroll to position [422, 0]
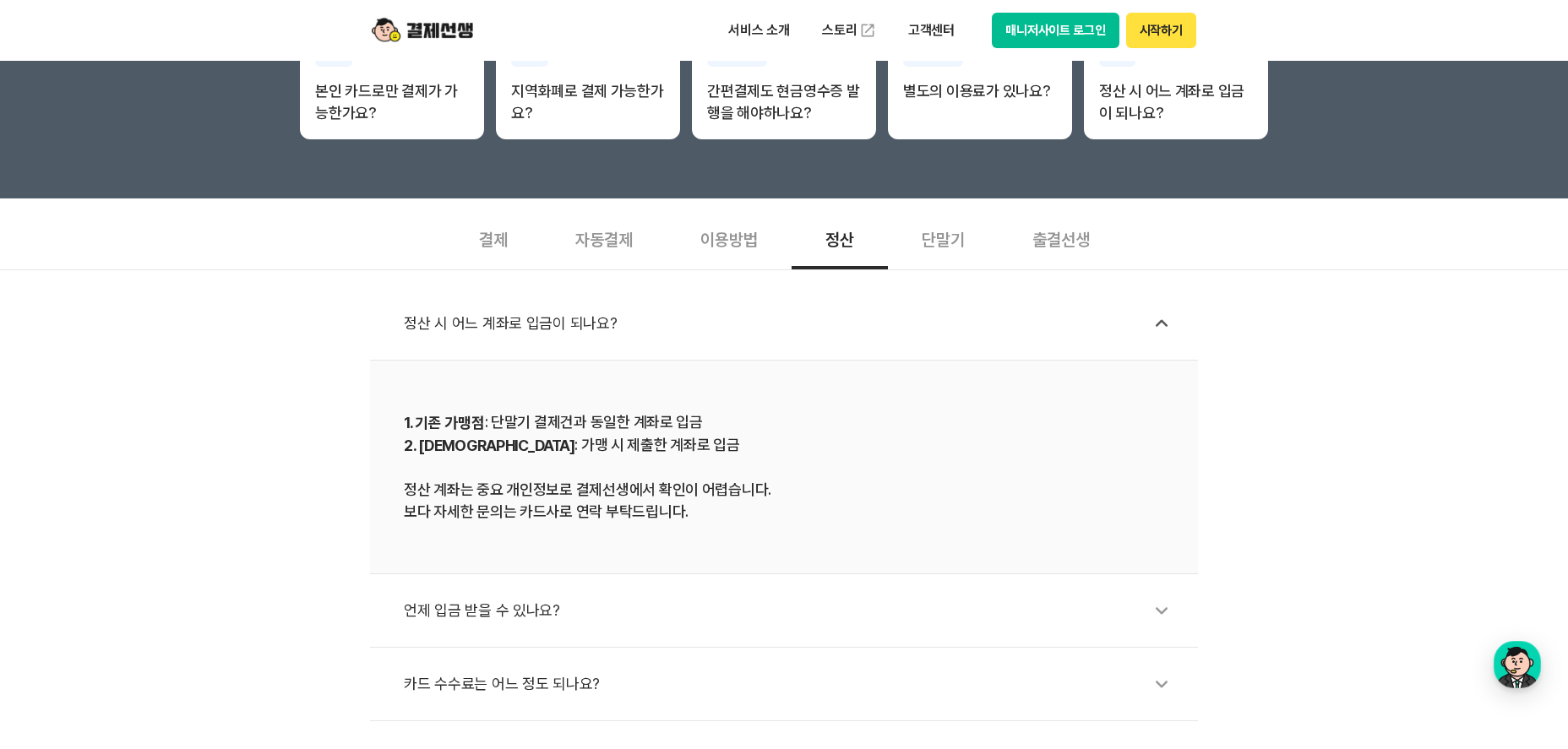
click at [968, 246] on div "단말기" at bounding box center [944, 238] width 111 height 62
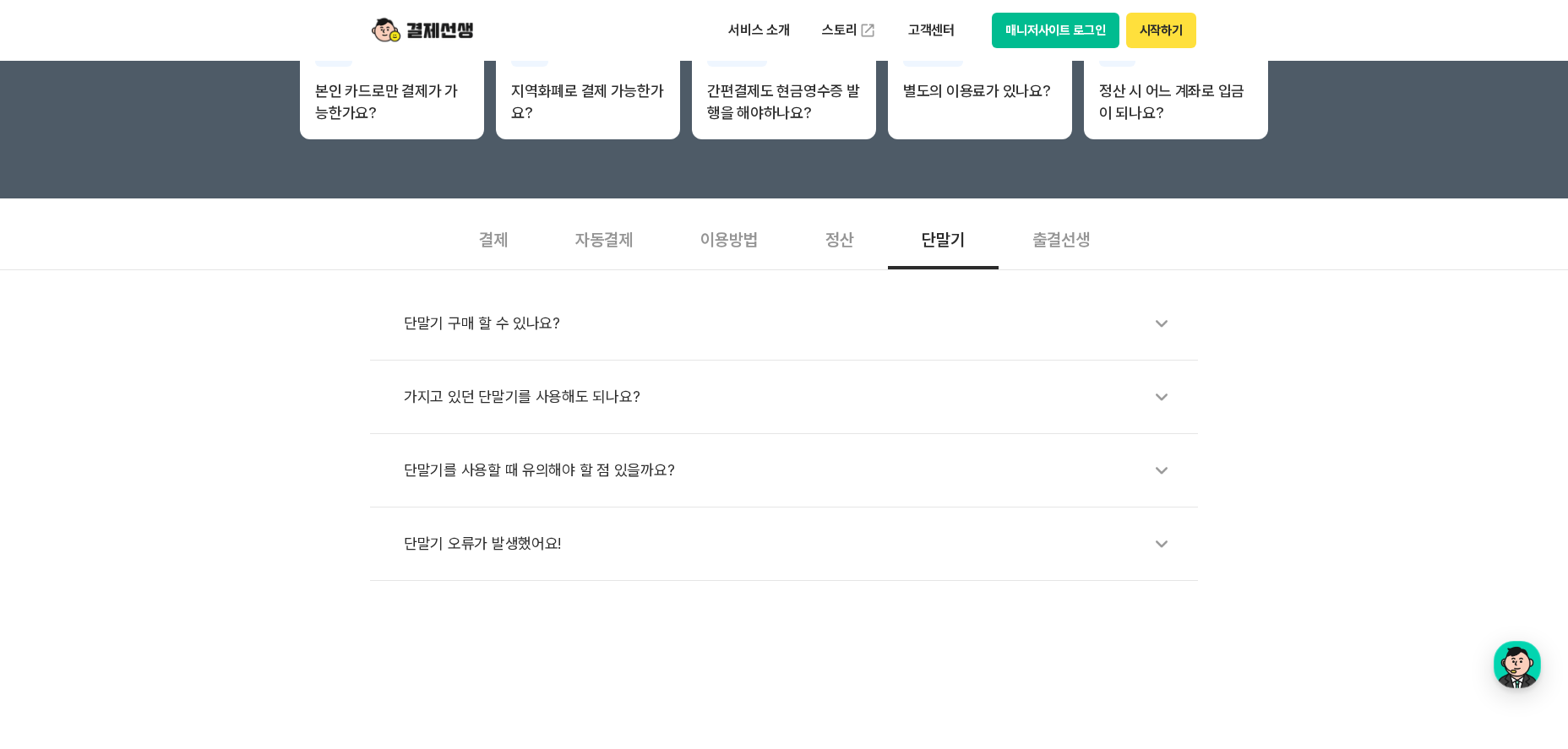
click at [1105, 236] on div "출결선생" at bounding box center [1062, 238] width 125 height 62
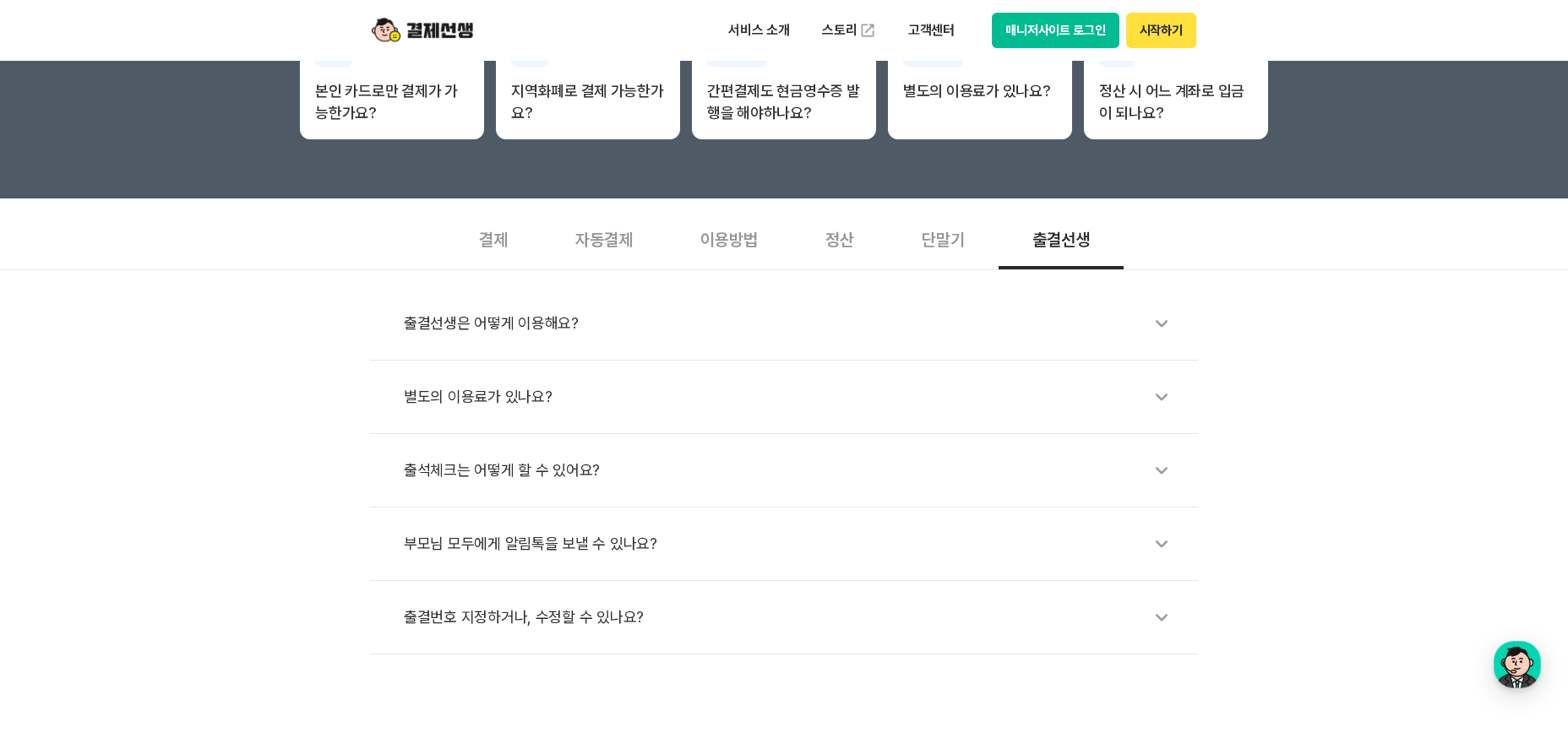
click at [600, 320] on div "출결선생은 어떻게 이용해요?" at bounding box center [792, 324] width 777 height 39
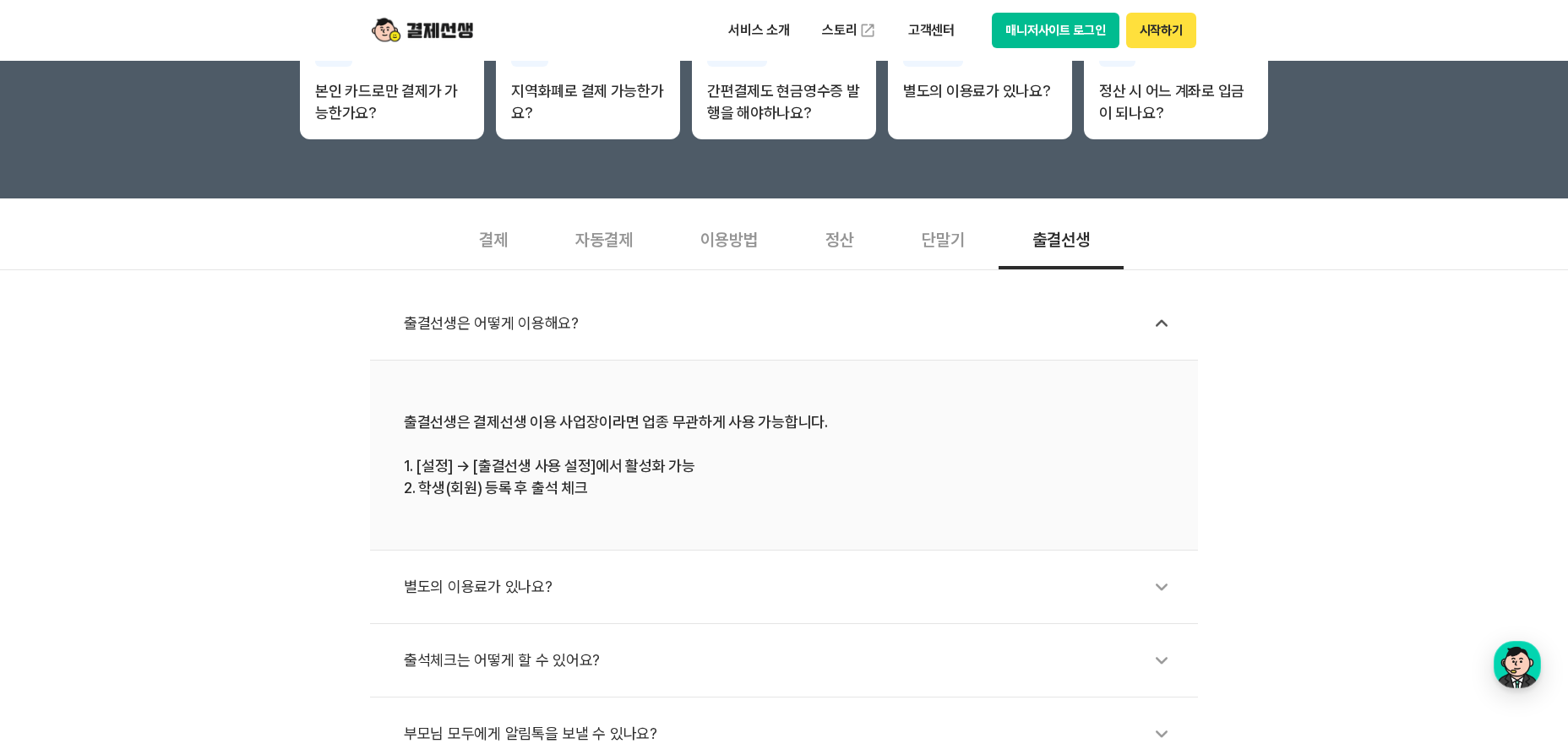
click at [600, 318] on div "출결선생은 어떻게 이용해요?" at bounding box center [792, 324] width 777 height 39
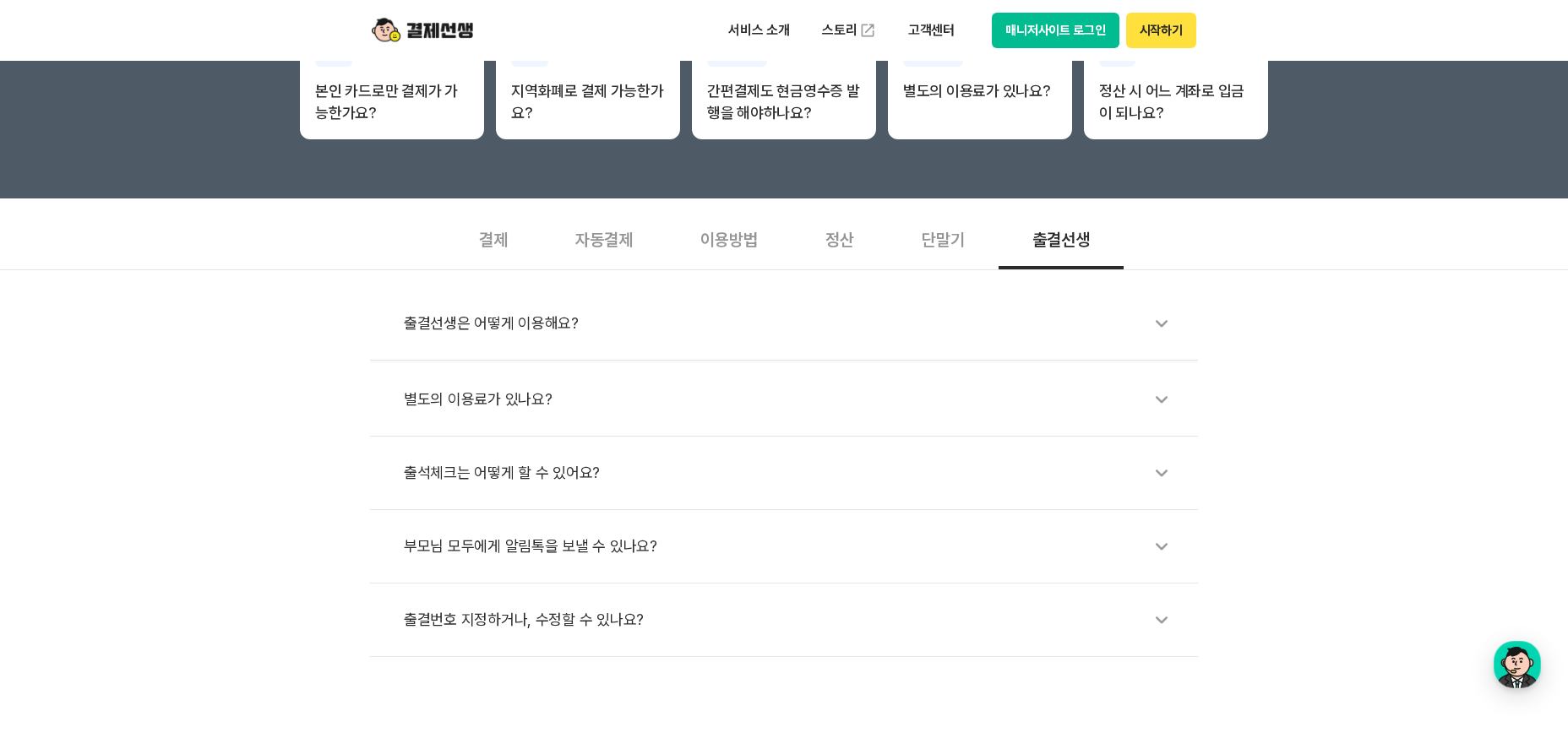
click at [617, 248] on div "자동결제" at bounding box center [604, 238] width 125 height 62
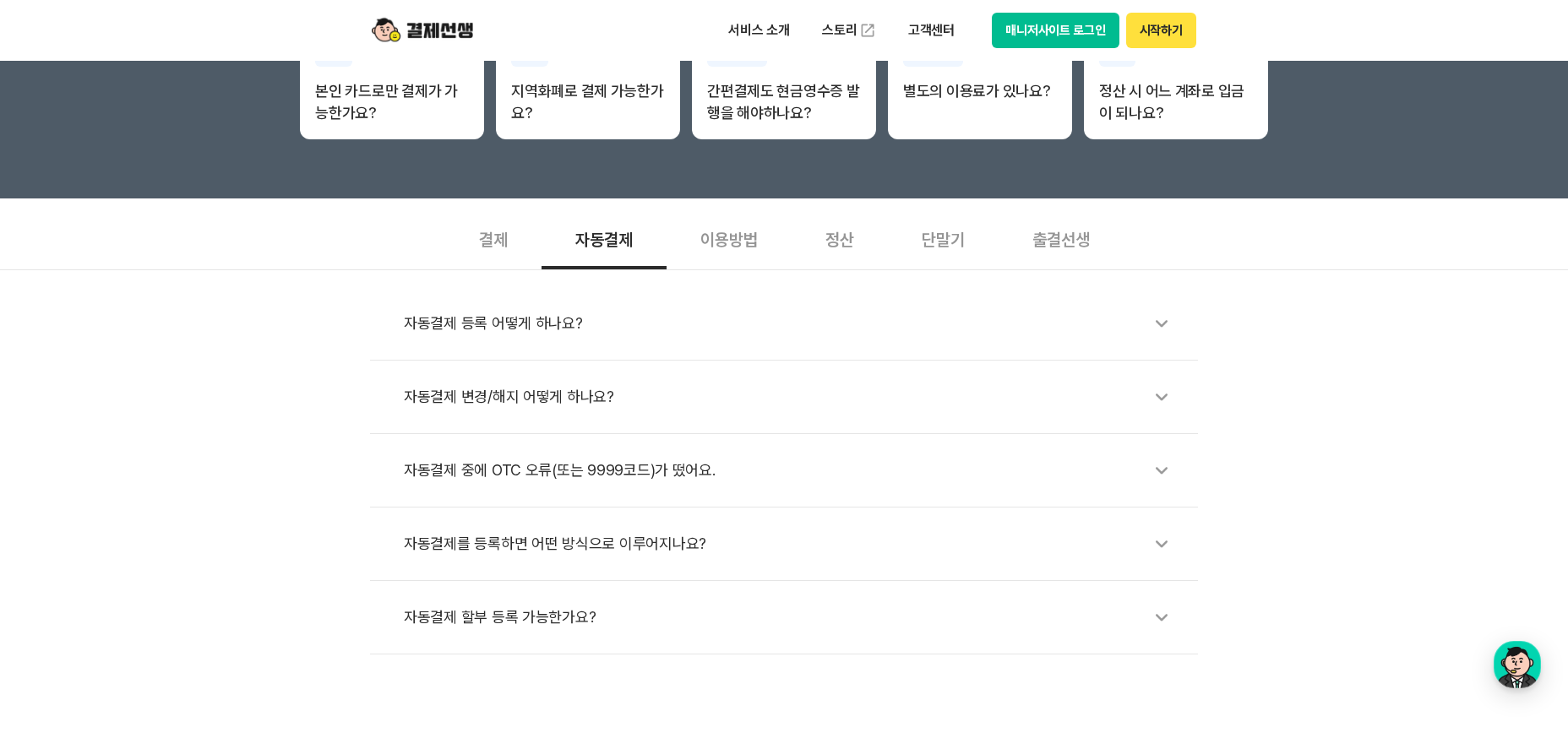
click at [483, 237] on div "결제" at bounding box center [493, 238] width 96 height 62
